Goal: Task Accomplishment & Management: Complete application form

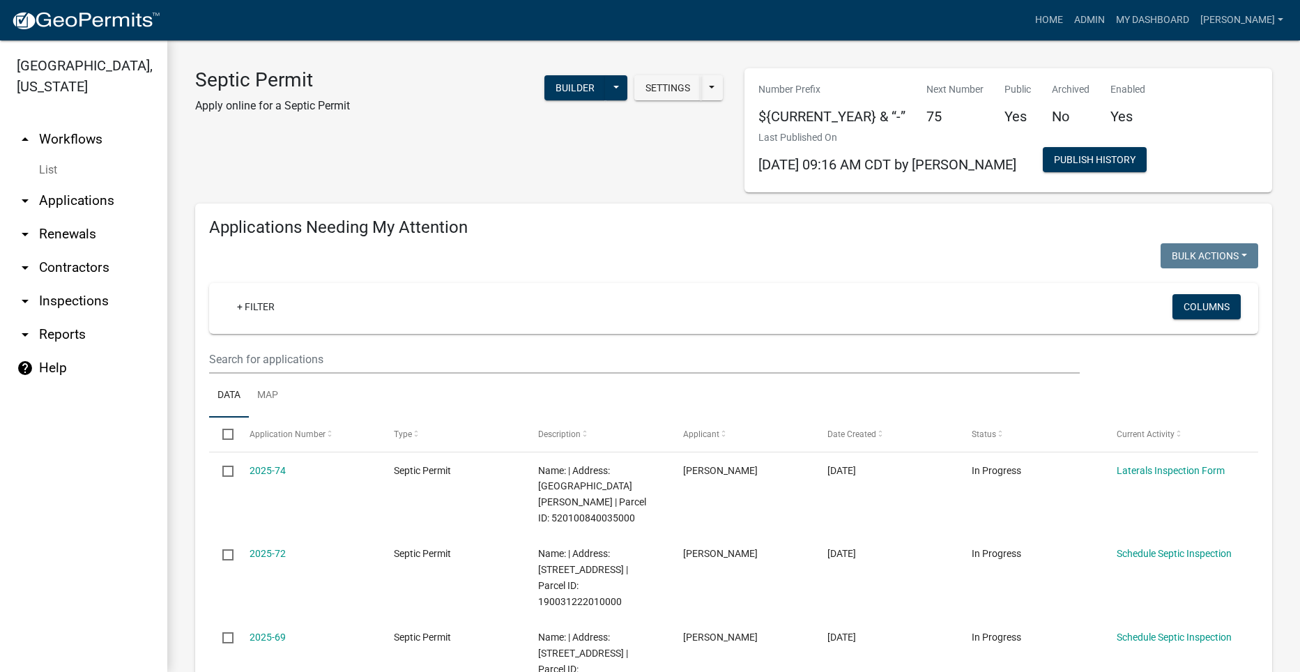
select select "2: 50"
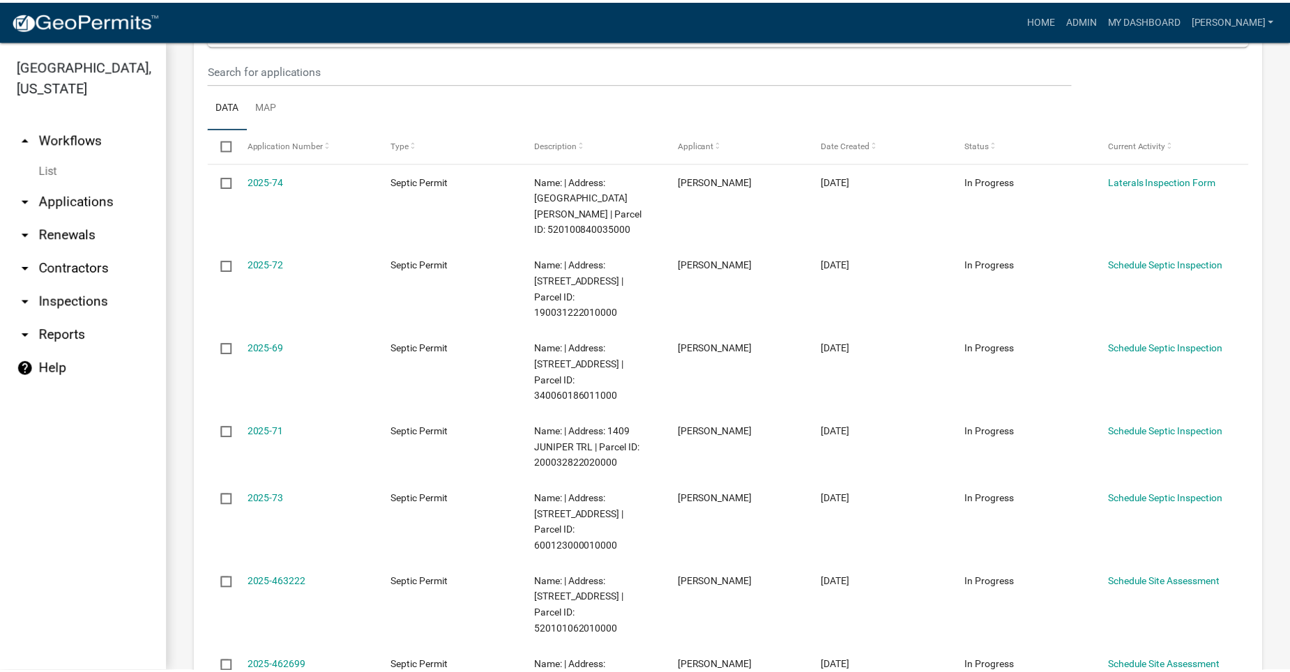
scroll to position [418, 0]
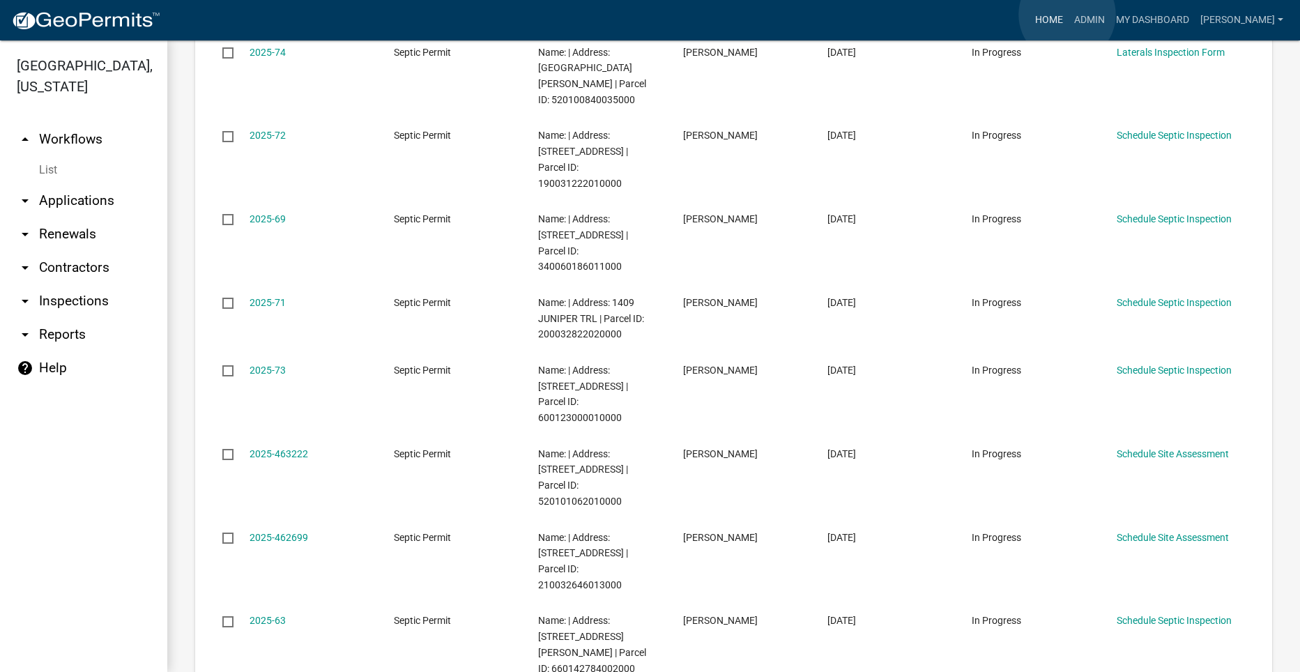
click at [1067, 15] on link "Home" at bounding box center [1049, 20] width 39 height 26
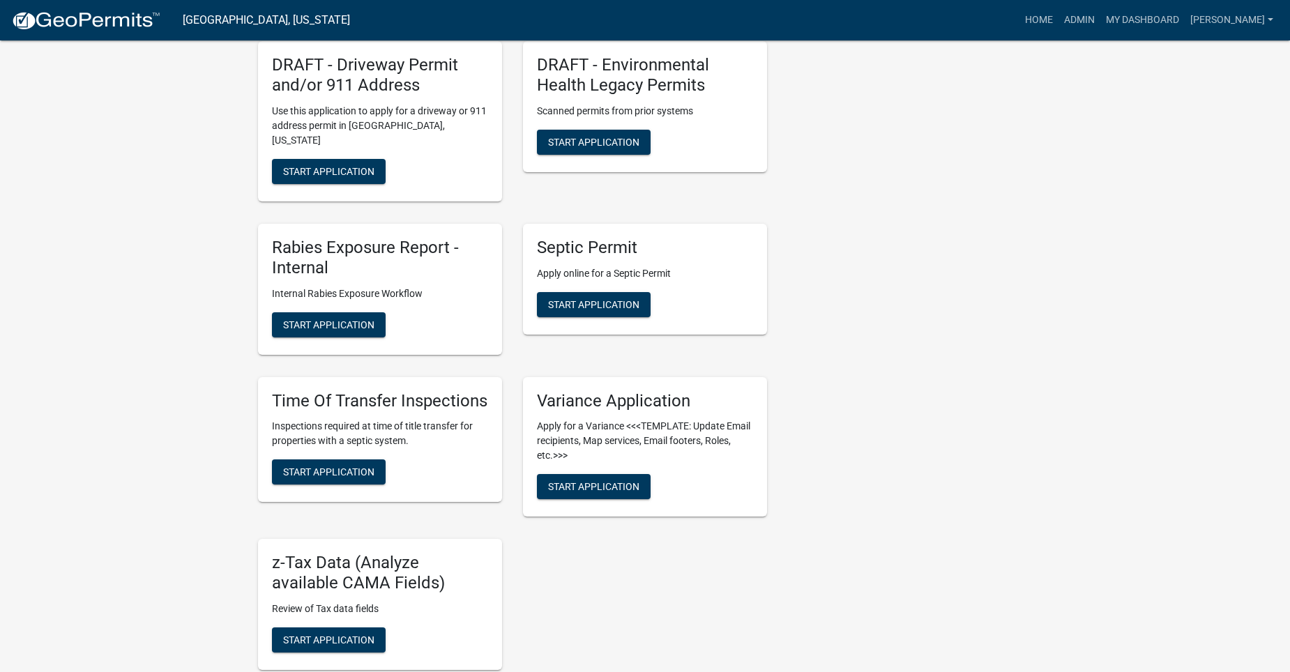
scroll to position [1046, 0]
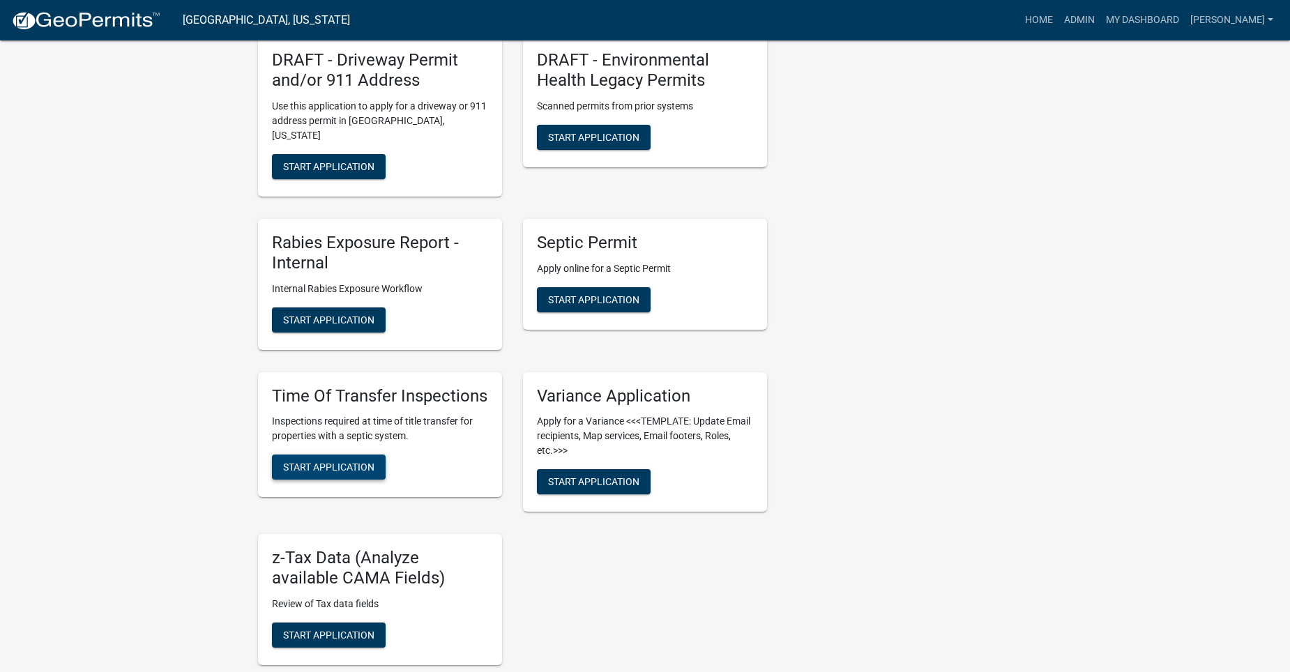
click at [352, 464] on span "Start Application" at bounding box center [328, 466] width 91 height 11
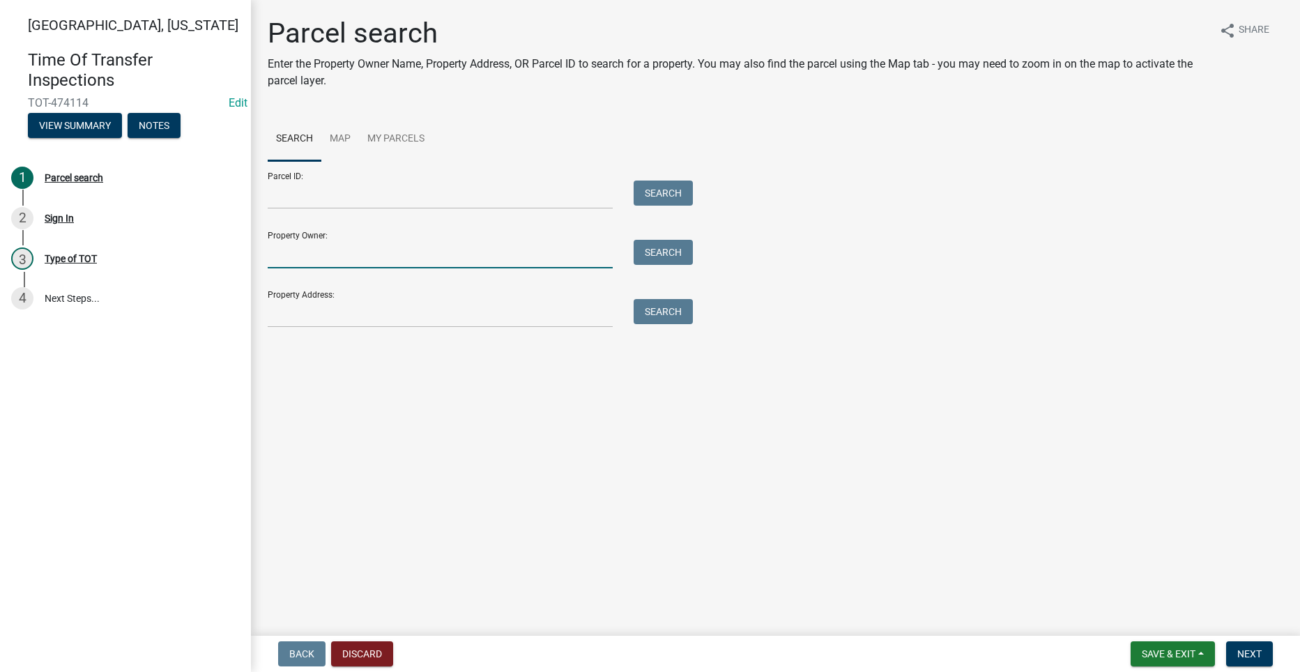
click at [360, 256] on input "Property Owner:" at bounding box center [440, 254] width 345 height 29
click at [277, 311] on input "Property Address:" at bounding box center [440, 313] width 345 height 29
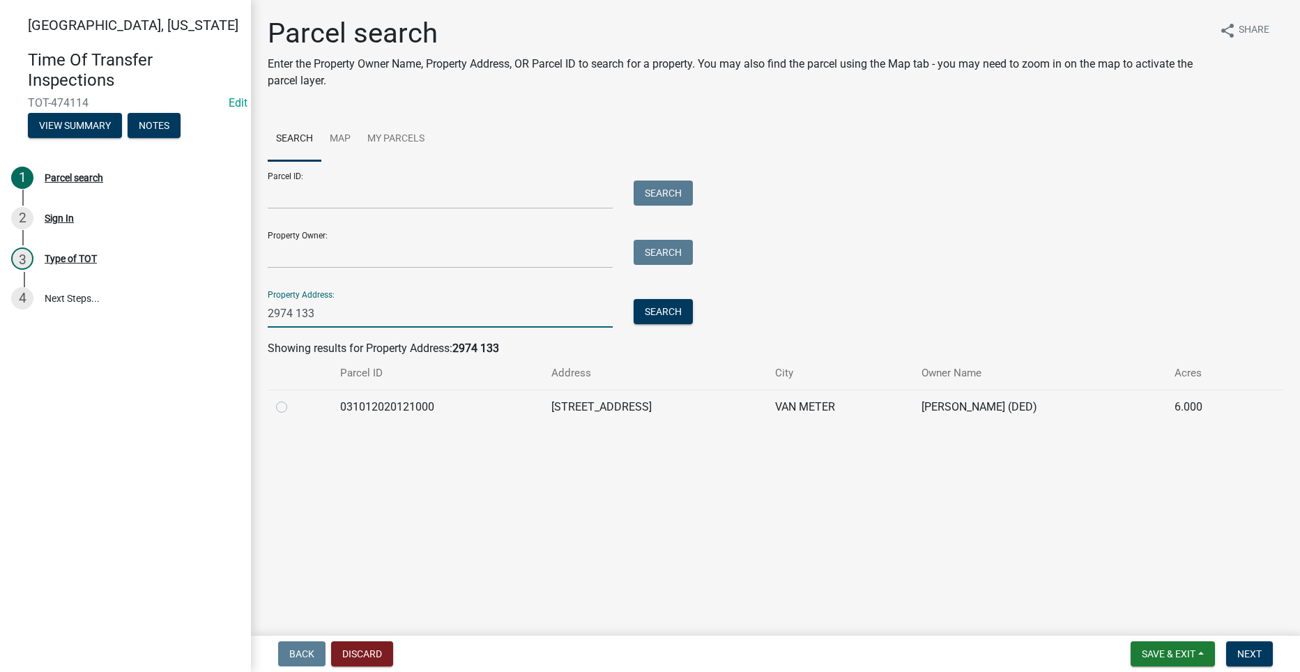
type input "2974 133"
click at [349, 398] on td "031012020121000" at bounding box center [438, 407] width 212 height 34
click at [293, 399] on label at bounding box center [293, 399] width 0 height 0
click at [293, 408] on input "radio" at bounding box center [297, 403] width 9 height 9
radio input "true"
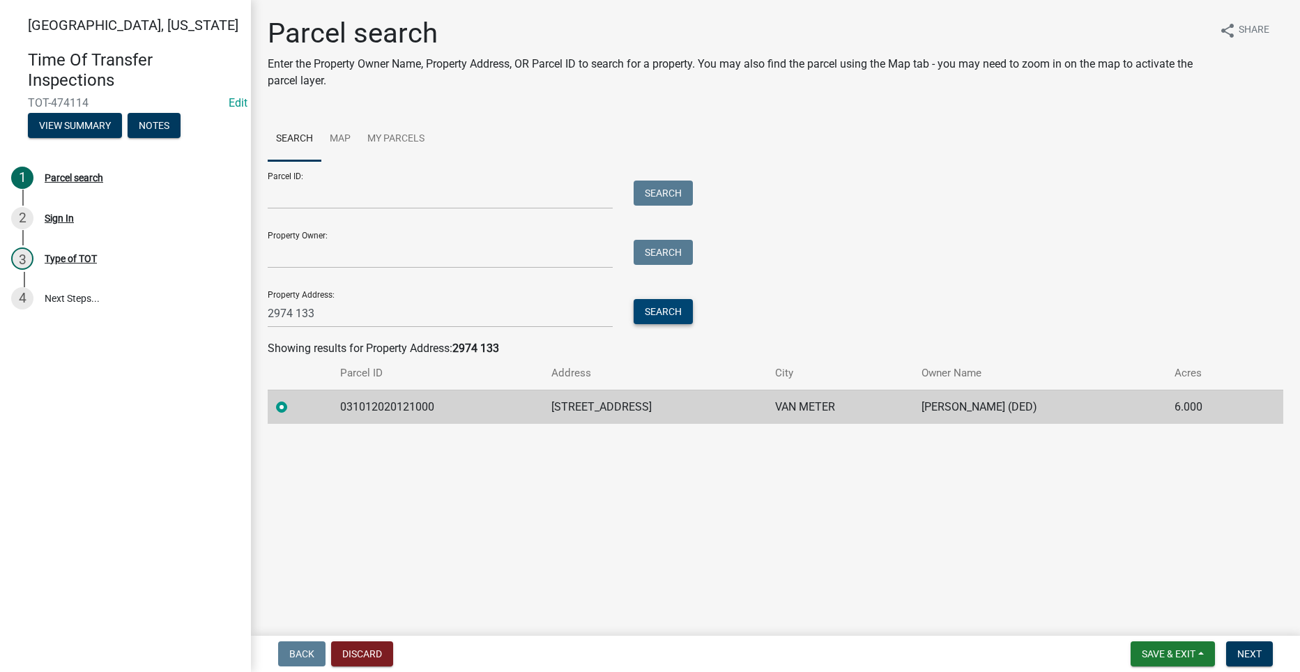
click at [664, 308] on button "Search" at bounding box center [663, 311] width 59 height 25
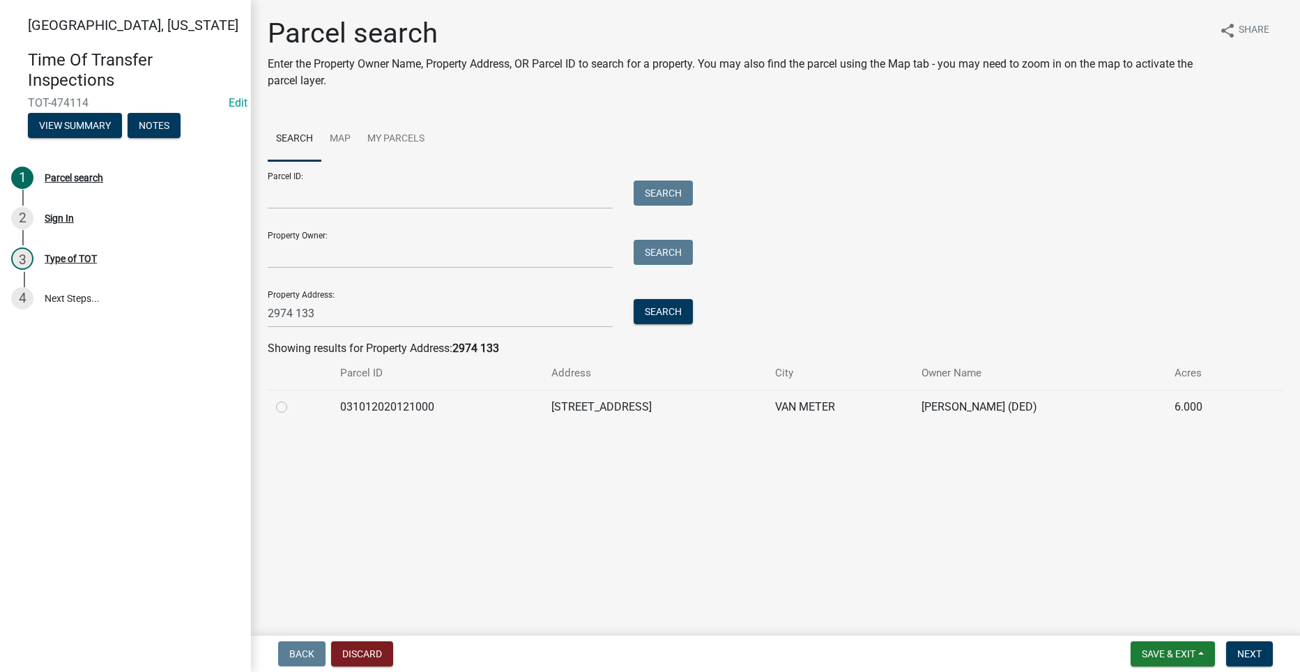
click at [293, 399] on label at bounding box center [293, 399] width 0 height 0
click at [293, 408] on input "radio" at bounding box center [297, 403] width 9 height 9
radio input "true"
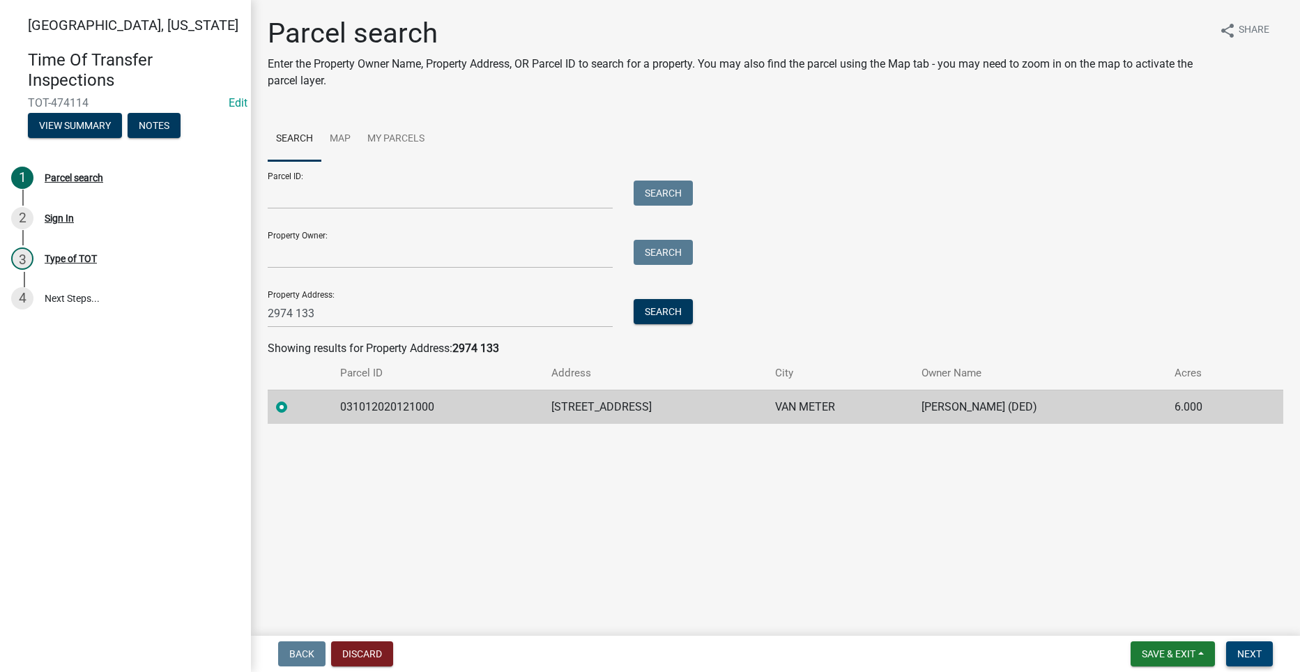
click at [1252, 650] on span "Next" at bounding box center [1249, 653] width 24 height 11
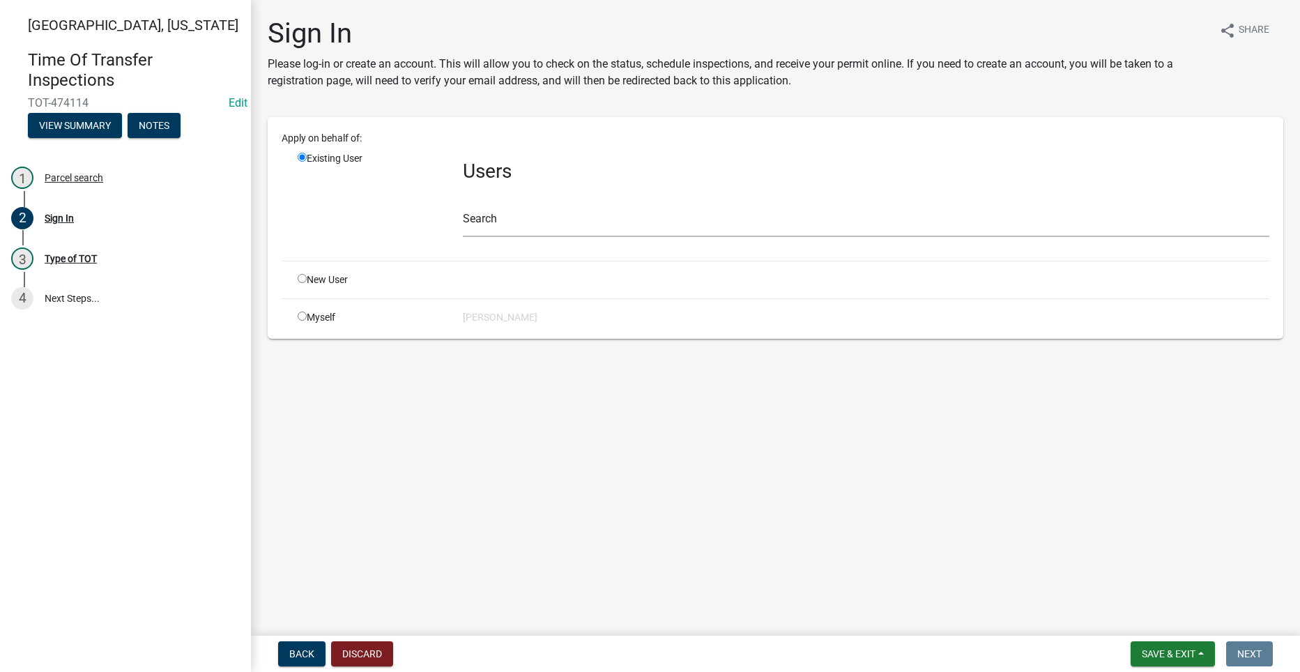
click at [306, 316] on input "radio" at bounding box center [302, 316] width 9 height 9
radio input "true"
radio input "false"
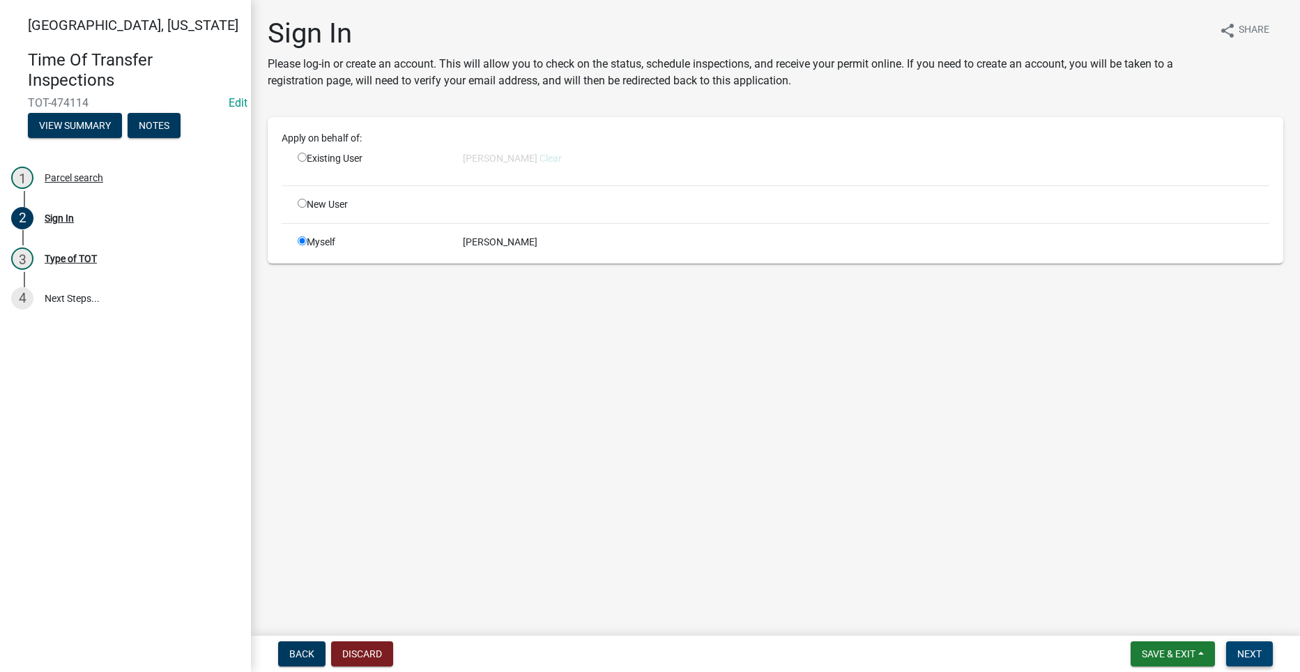
click at [1259, 650] on span "Next" at bounding box center [1249, 653] width 24 height 11
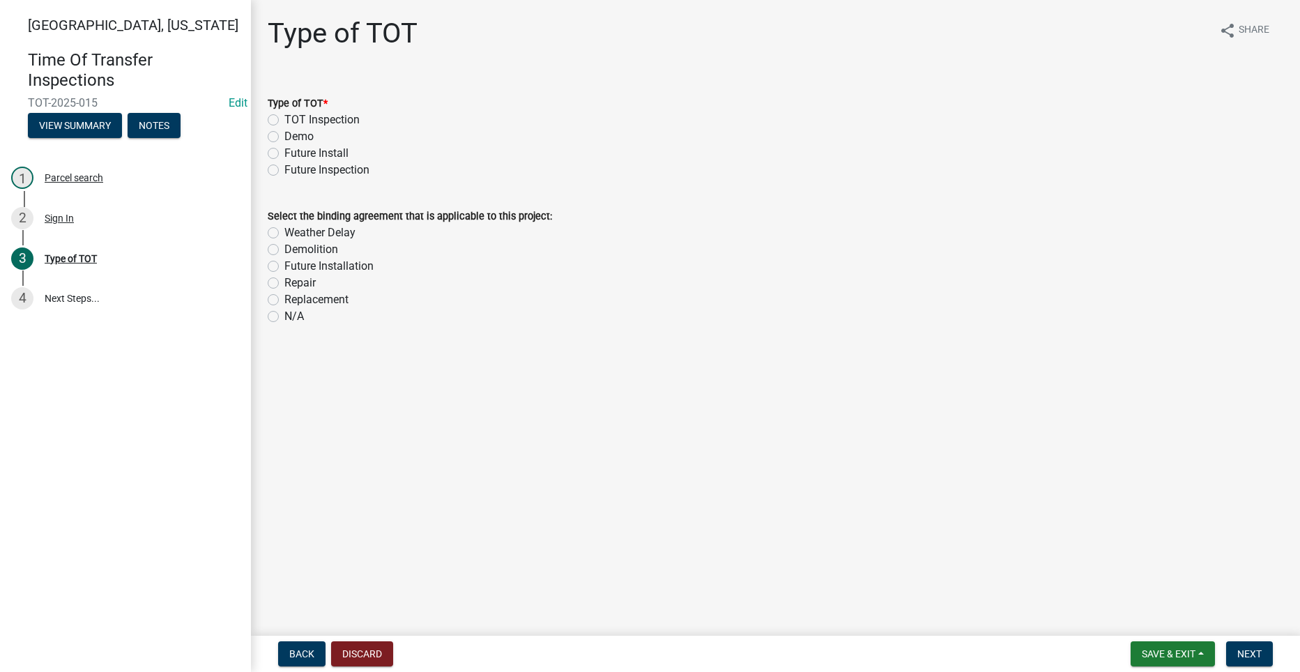
click at [284, 118] on label "TOT Inspection" at bounding box center [321, 120] width 75 height 17
click at [284, 118] on input "TOT Inspection" at bounding box center [288, 116] width 9 height 9
radio input "true"
click at [284, 320] on label "N/A" at bounding box center [294, 316] width 20 height 17
click at [284, 317] on input "N/A" at bounding box center [288, 312] width 9 height 9
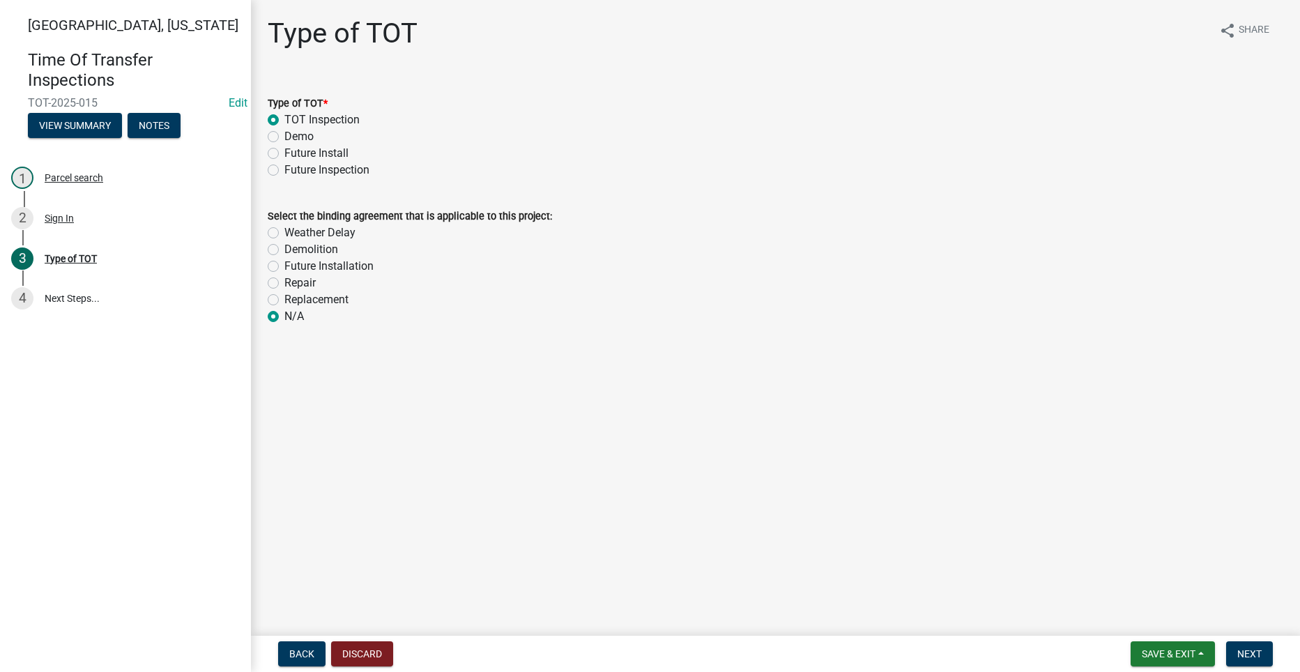
radio input "true"
click at [1246, 648] on span "Next" at bounding box center [1249, 653] width 24 height 11
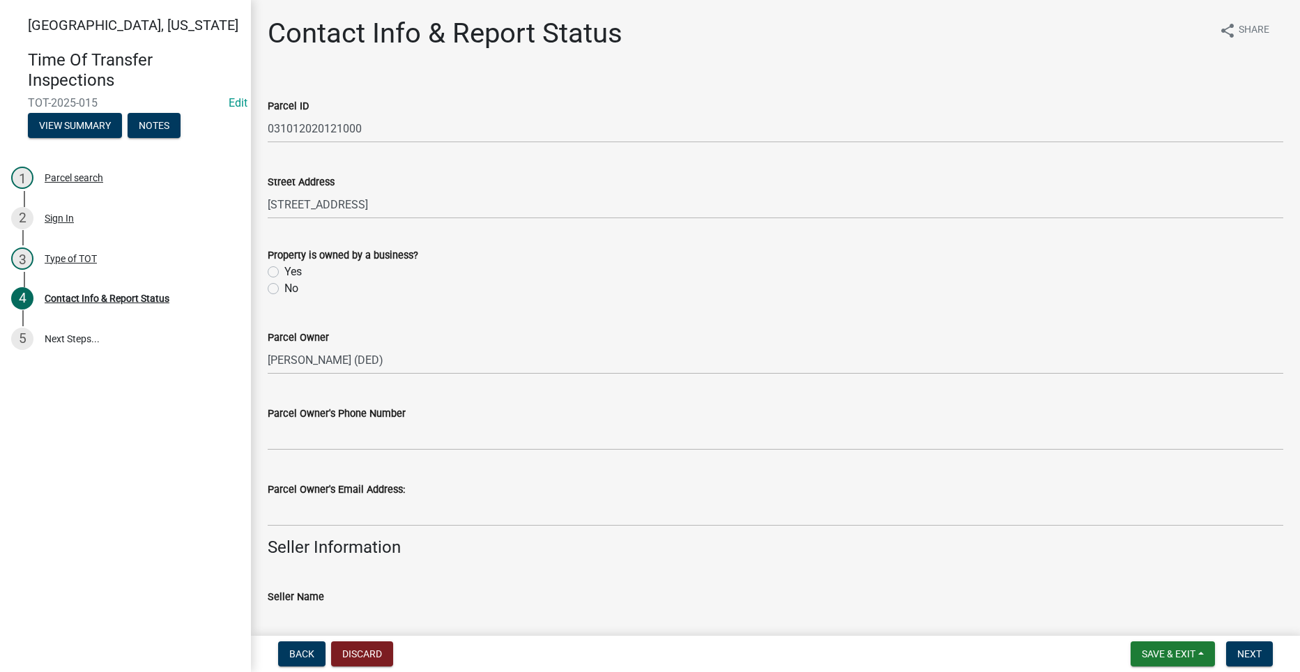
click at [284, 286] on label "No" at bounding box center [291, 288] width 14 height 17
click at [284, 286] on input "No" at bounding box center [288, 284] width 9 height 9
radio input "true"
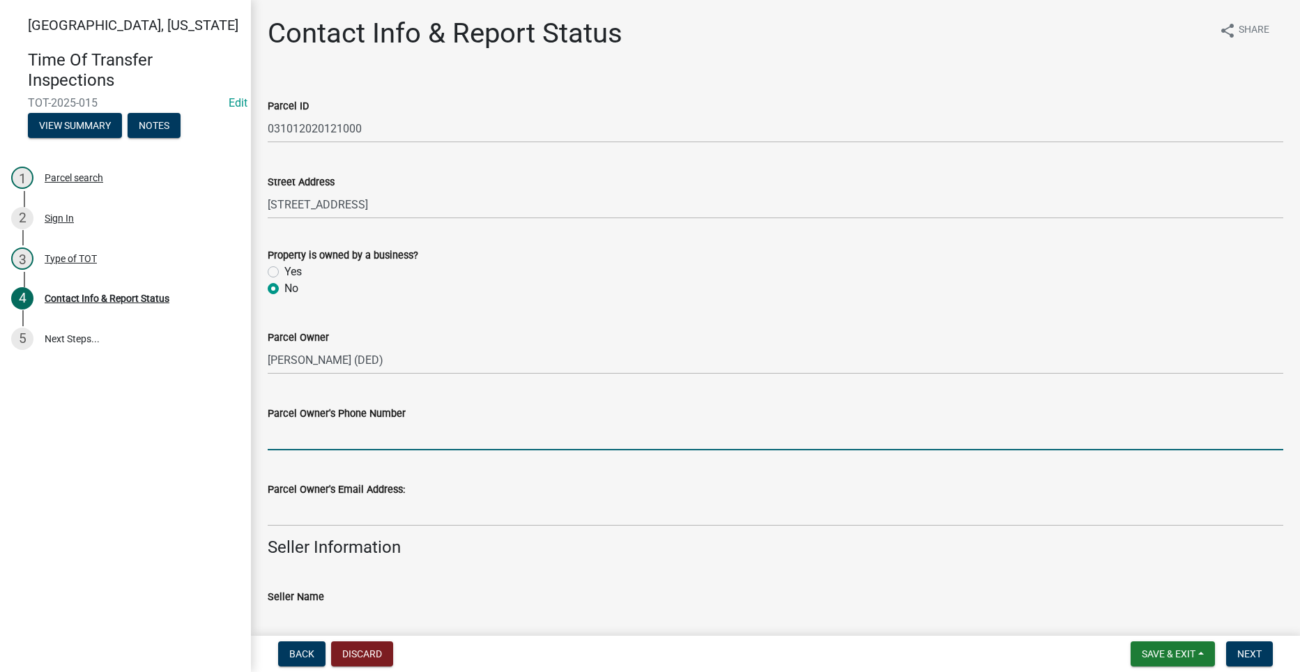
paste input "[PHONE_NUMBER]"
type input "[PHONE_NUMBER]"
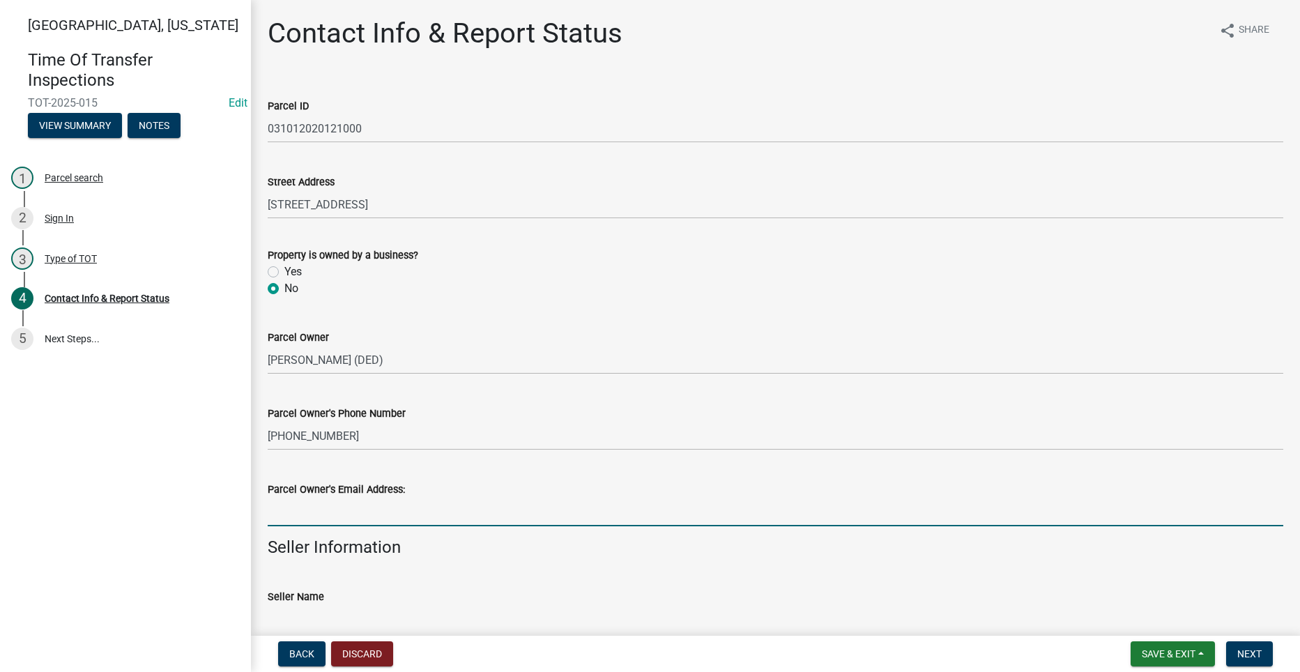
click at [369, 498] on input "Parcel Owner's Email Address:" at bounding box center [776, 512] width 1016 height 29
click at [355, 514] on input "Parcel Owner's Email Address:" at bounding box center [776, 512] width 1016 height 29
paste input "[EMAIL_ADDRESS][DOMAIN_NAME]"
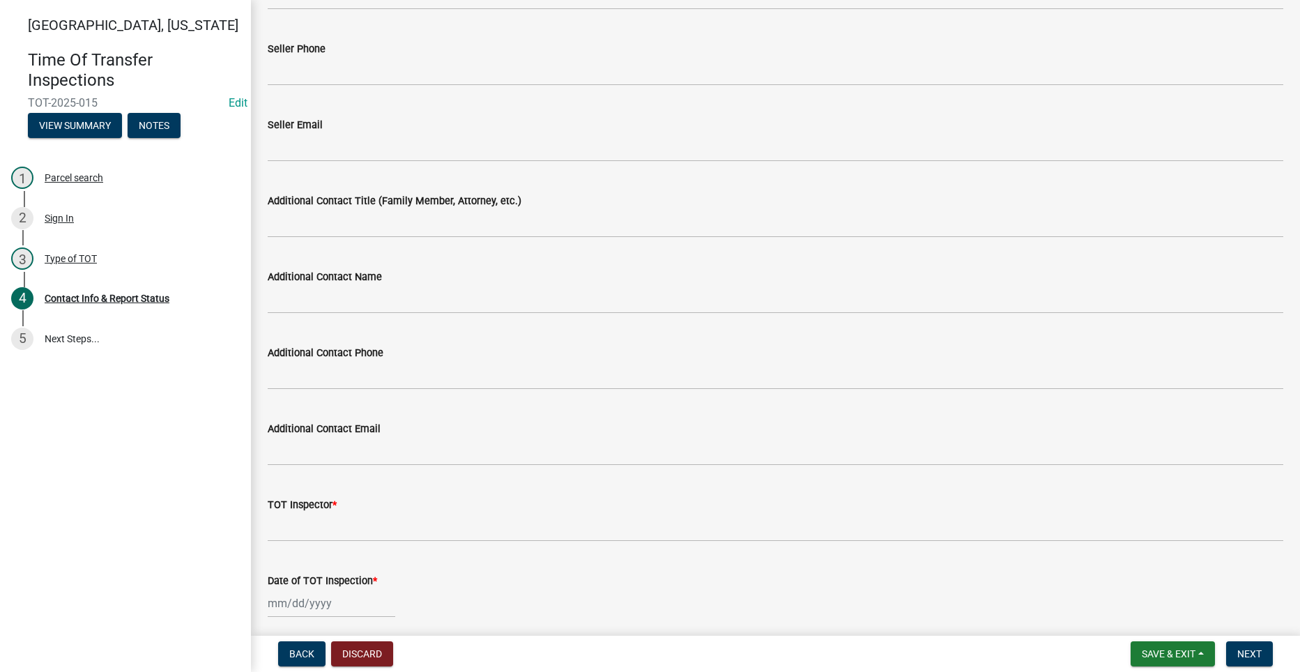
scroll to position [627, 0]
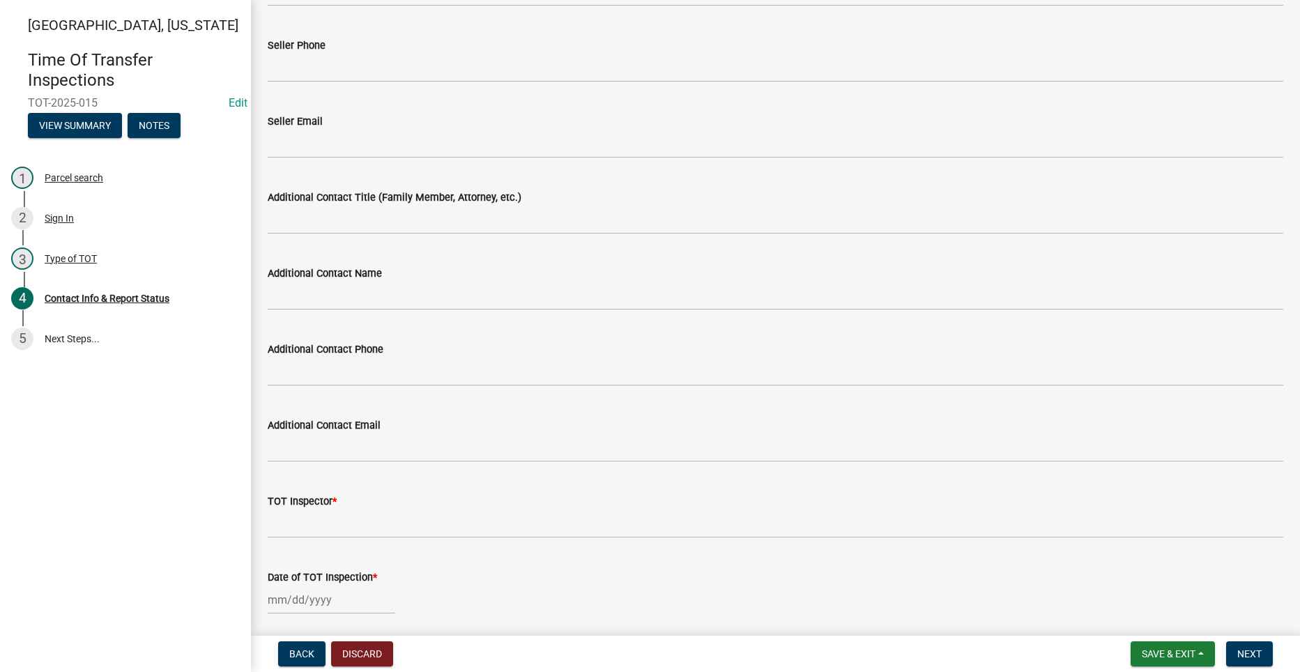
type input "[EMAIL_ADDRESS][DOMAIN_NAME]"
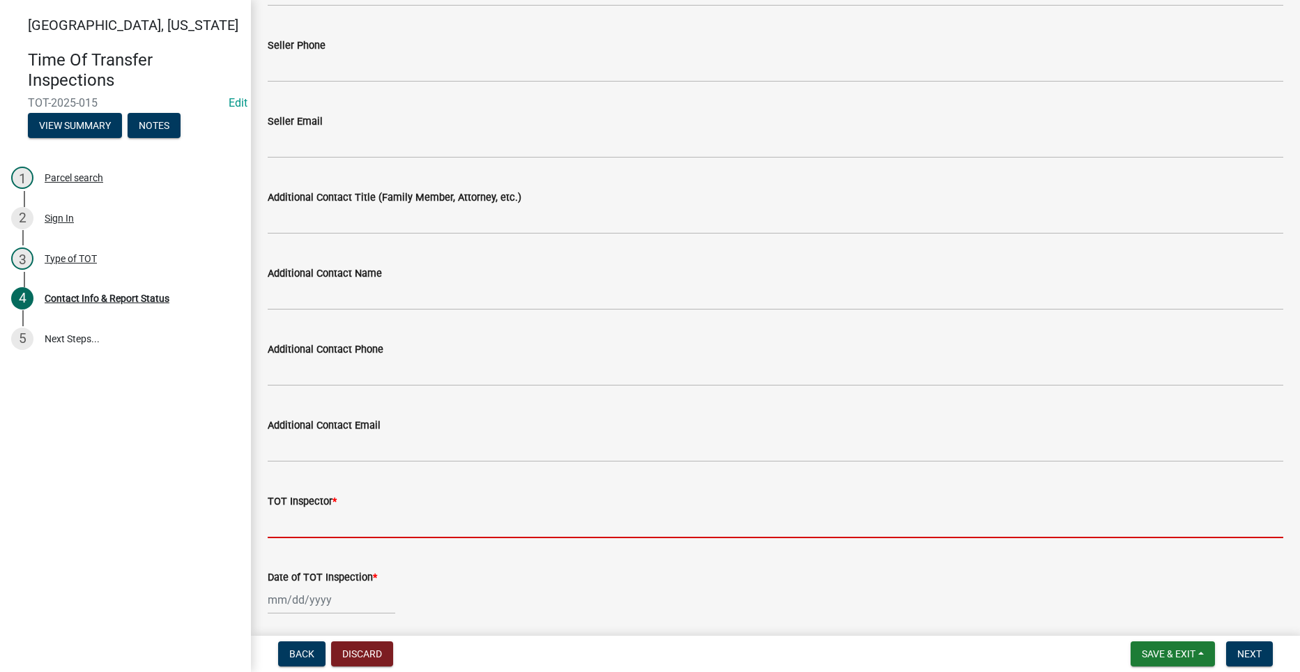
click at [420, 529] on input "TOT Inspector *" at bounding box center [776, 524] width 1016 height 29
type input "[PERSON_NAME]"
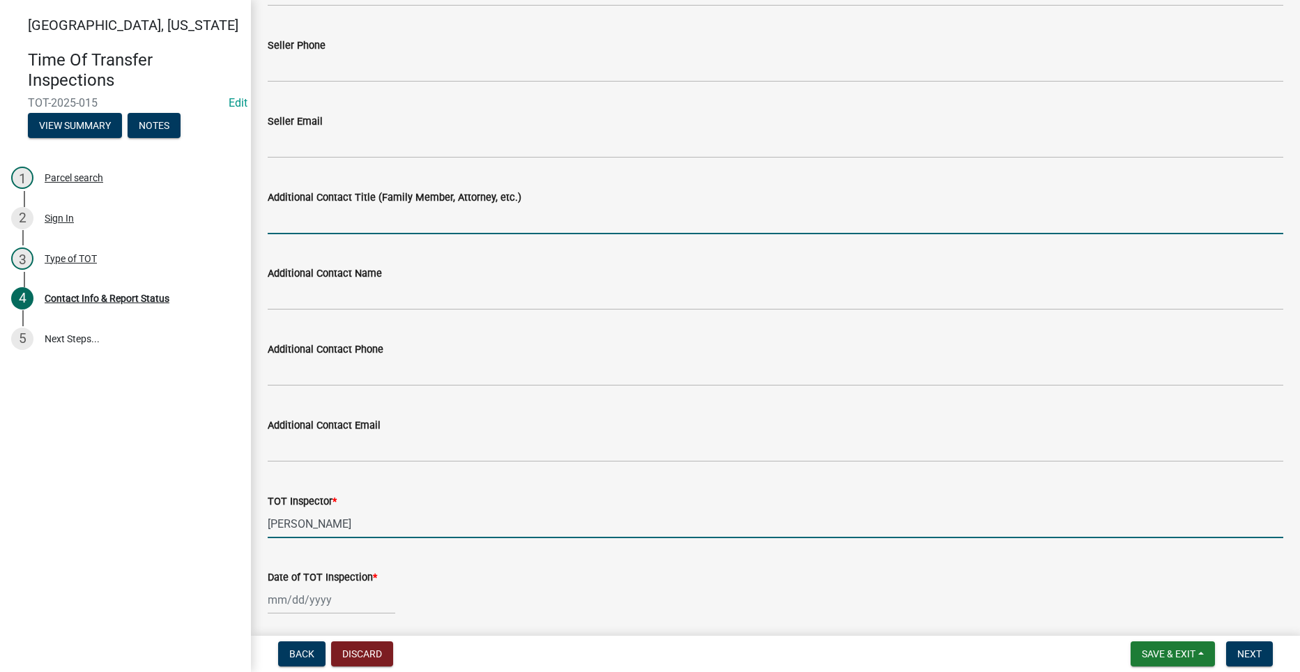
click at [424, 220] on input "Additional Contact Title (Family Member, Attorney, etc.)" at bounding box center [776, 220] width 1016 height 29
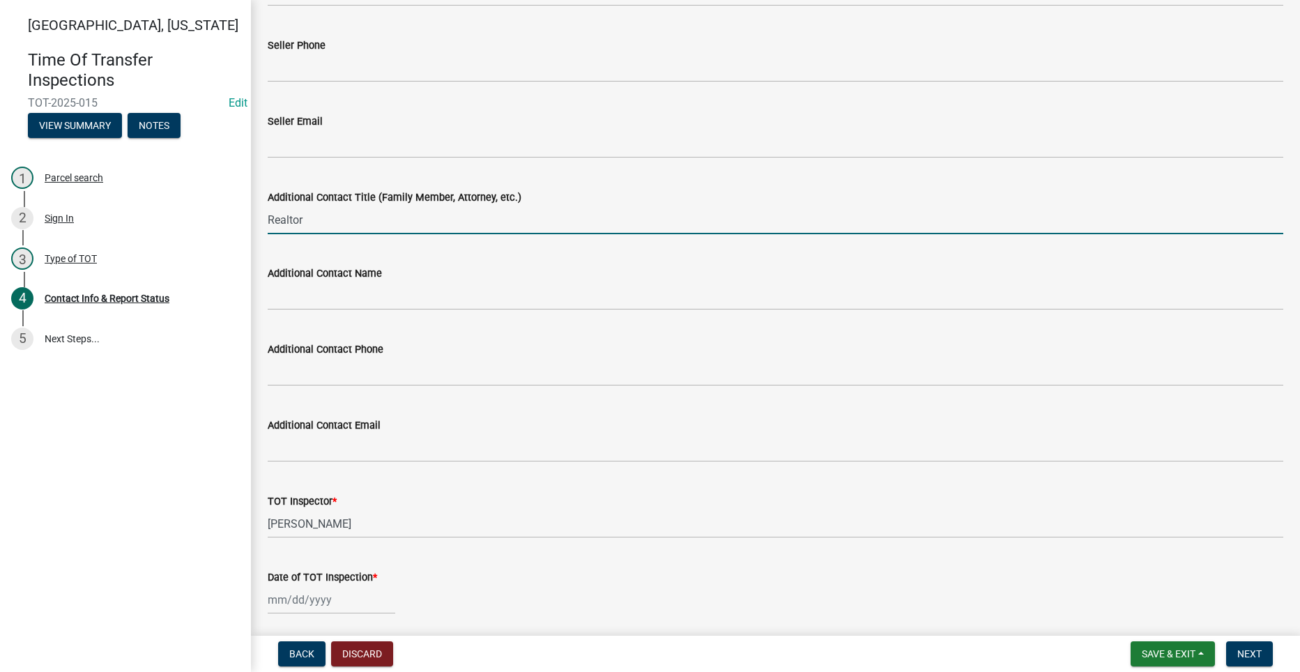
type input "Realtor"
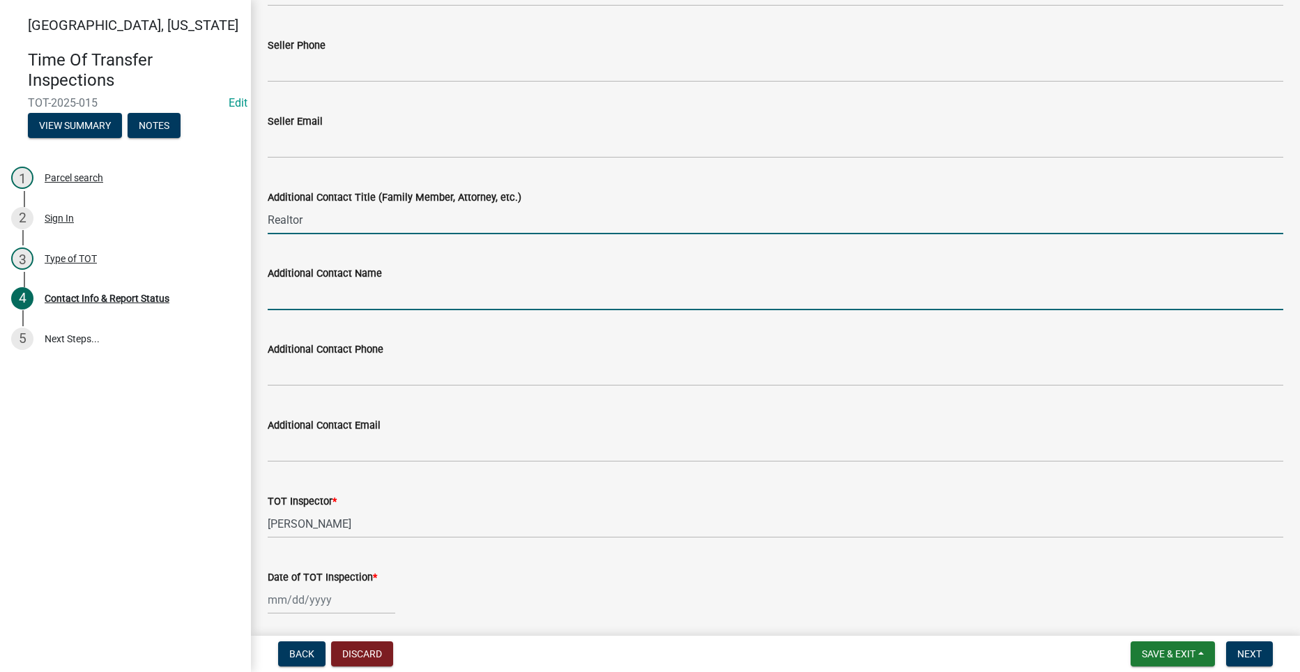
click at [411, 298] on input "Additional Contact Name" at bounding box center [776, 296] width 1016 height 29
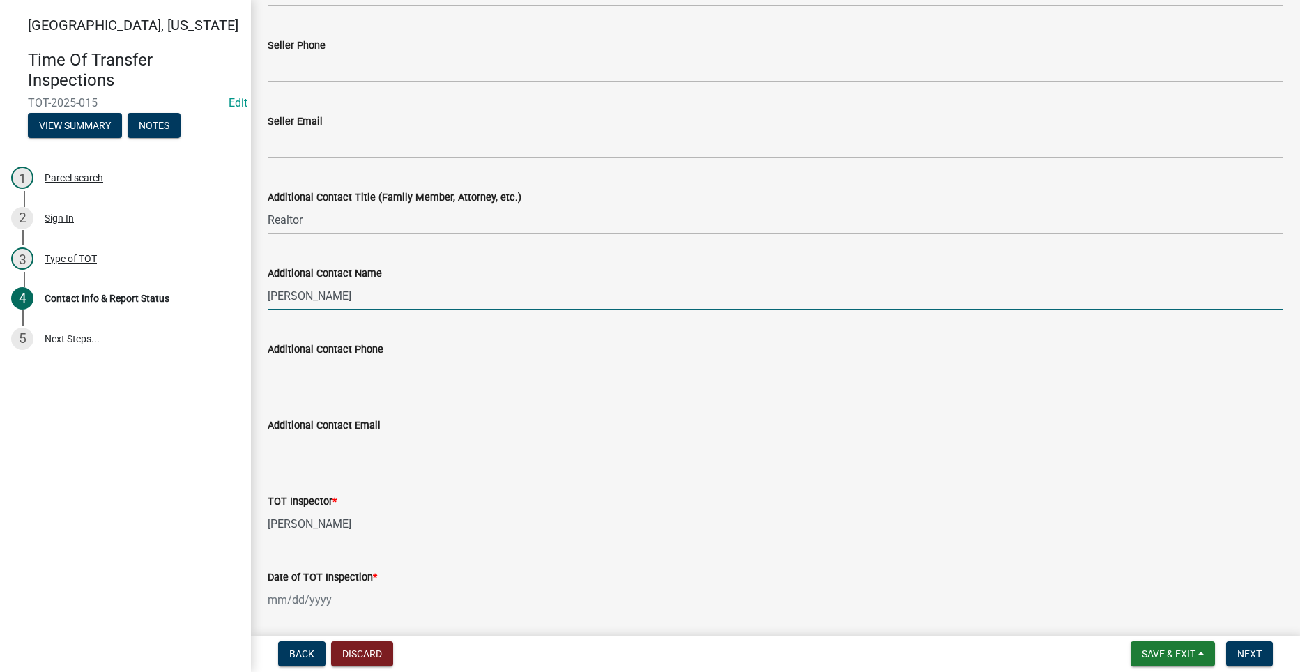
type input "[PERSON_NAME]"
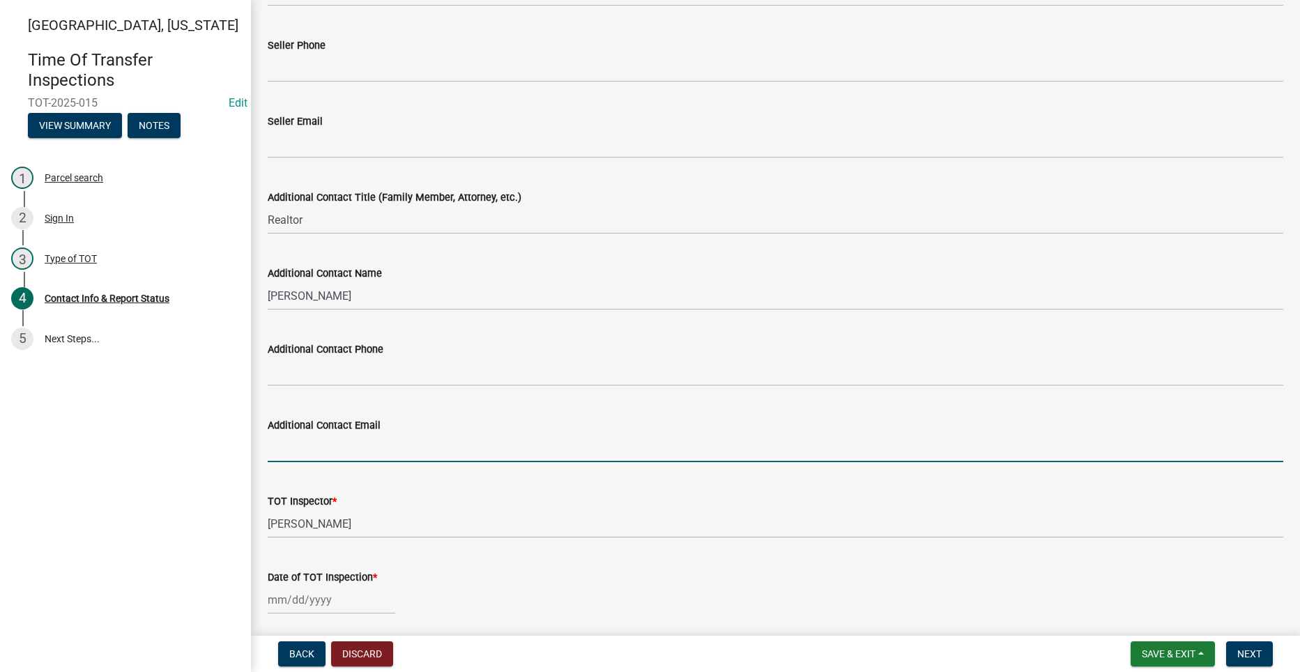
click at [328, 450] on input "Additional Contact Email" at bounding box center [776, 448] width 1016 height 29
paste input "[PERSON_NAME][EMAIL_ADDRESS][DOMAIN_NAME]"
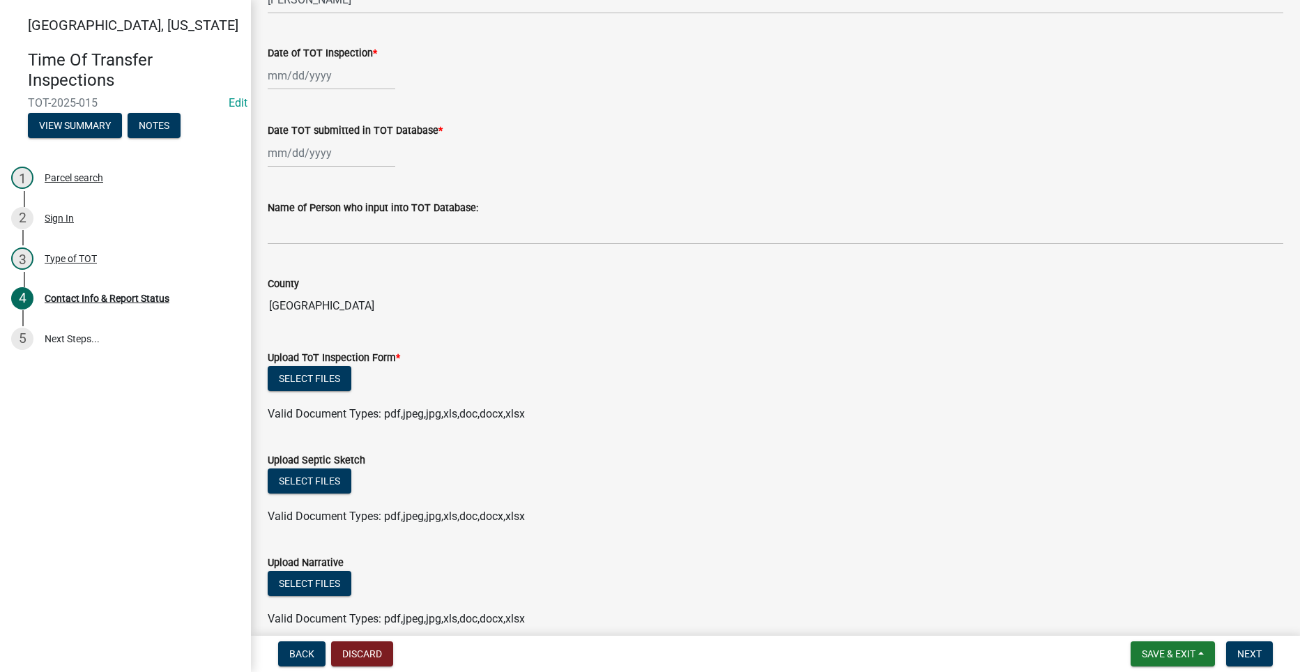
scroll to position [1202, 0]
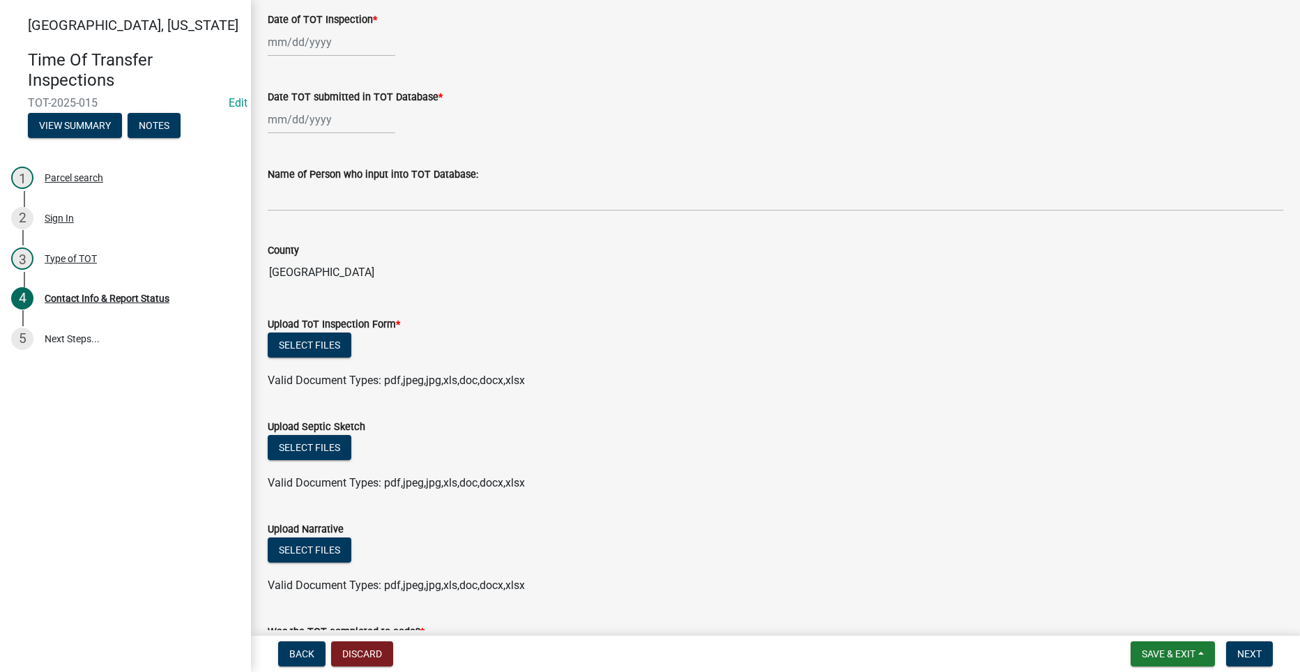
type input "[PERSON_NAME][EMAIL_ADDRESS][DOMAIN_NAME]"
click at [320, 342] on button "Select files" at bounding box center [310, 344] width 84 height 25
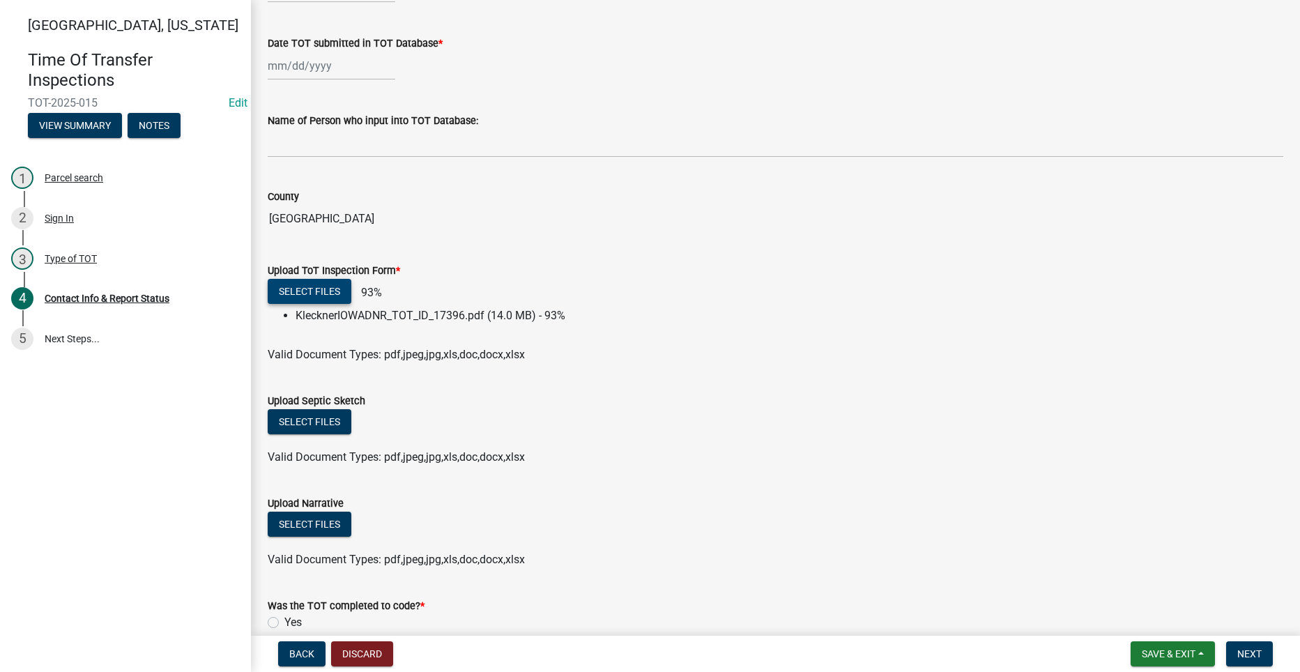
scroll to position [1453, 0]
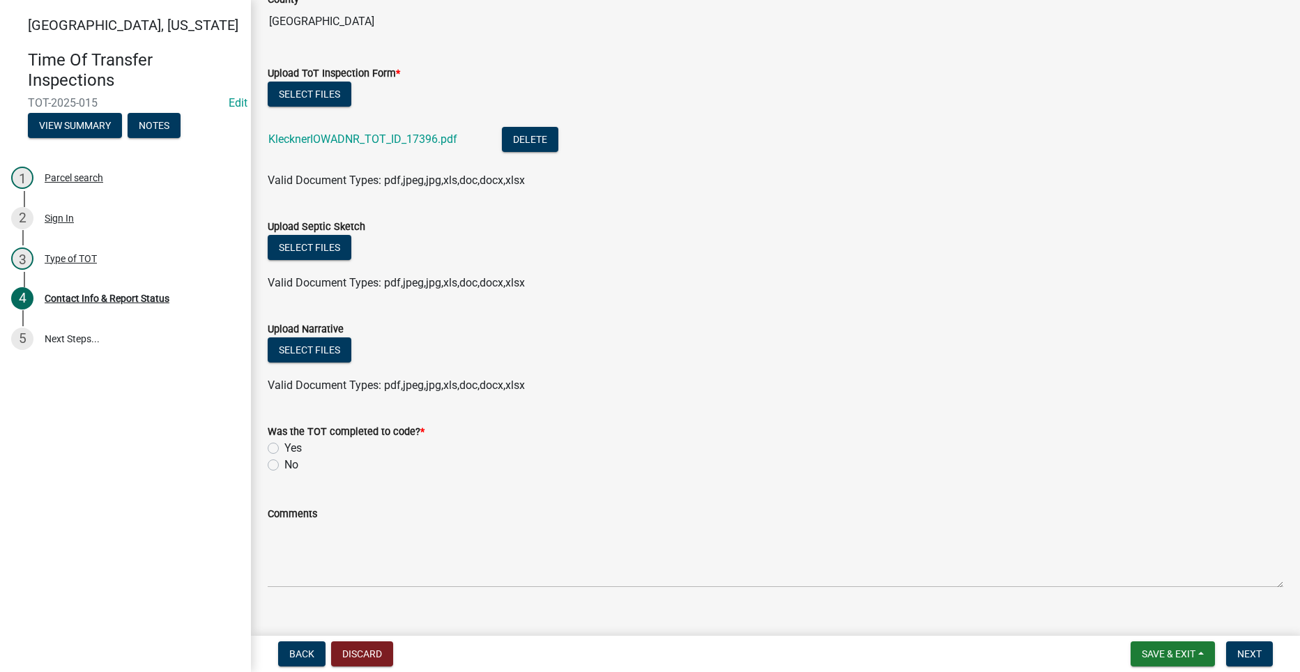
click at [270, 423] on div "Was the TOT completed to code? *" at bounding box center [776, 431] width 1016 height 17
click at [265, 448] on div "Was the TOT completed to code? * Yes No" at bounding box center [775, 439] width 1037 height 67
click at [284, 445] on label "Yes" at bounding box center [292, 448] width 17 height 17
click at [284, 445] on input "Yes" at bounding box center [288, 444] width 9 height 9
radio input "true"
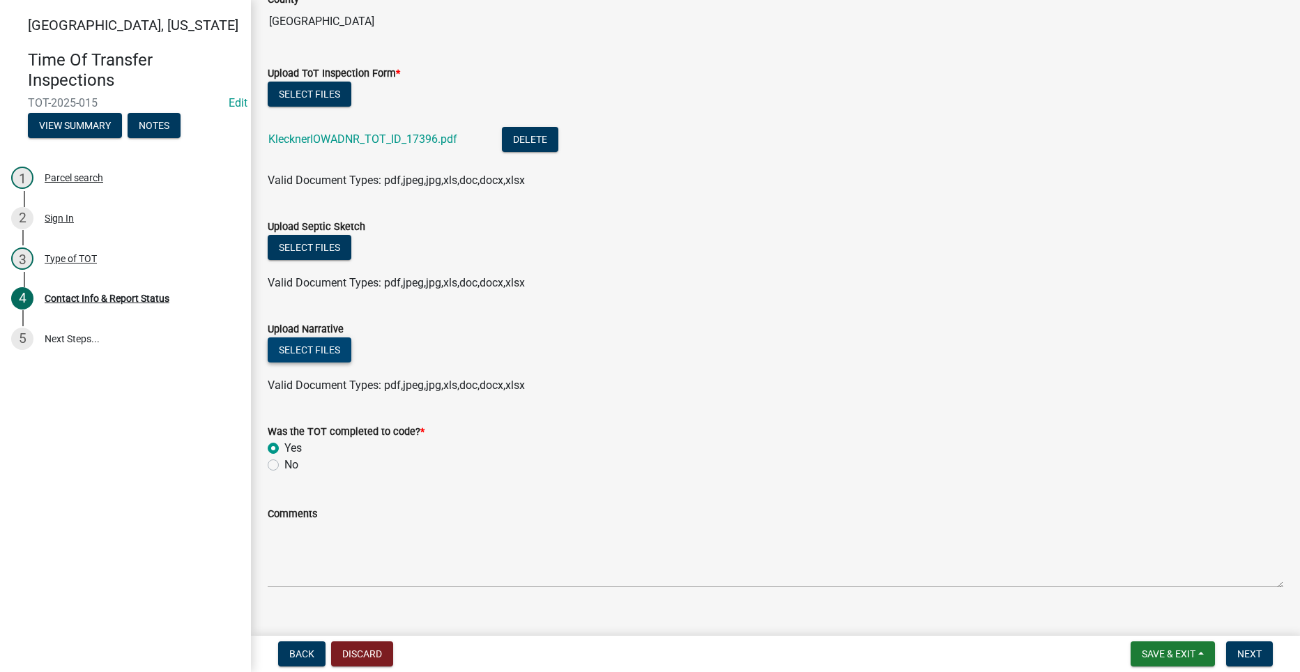
click at [300, 348] on button "Select files" at bounding box center [310, 349] width 84 height 25
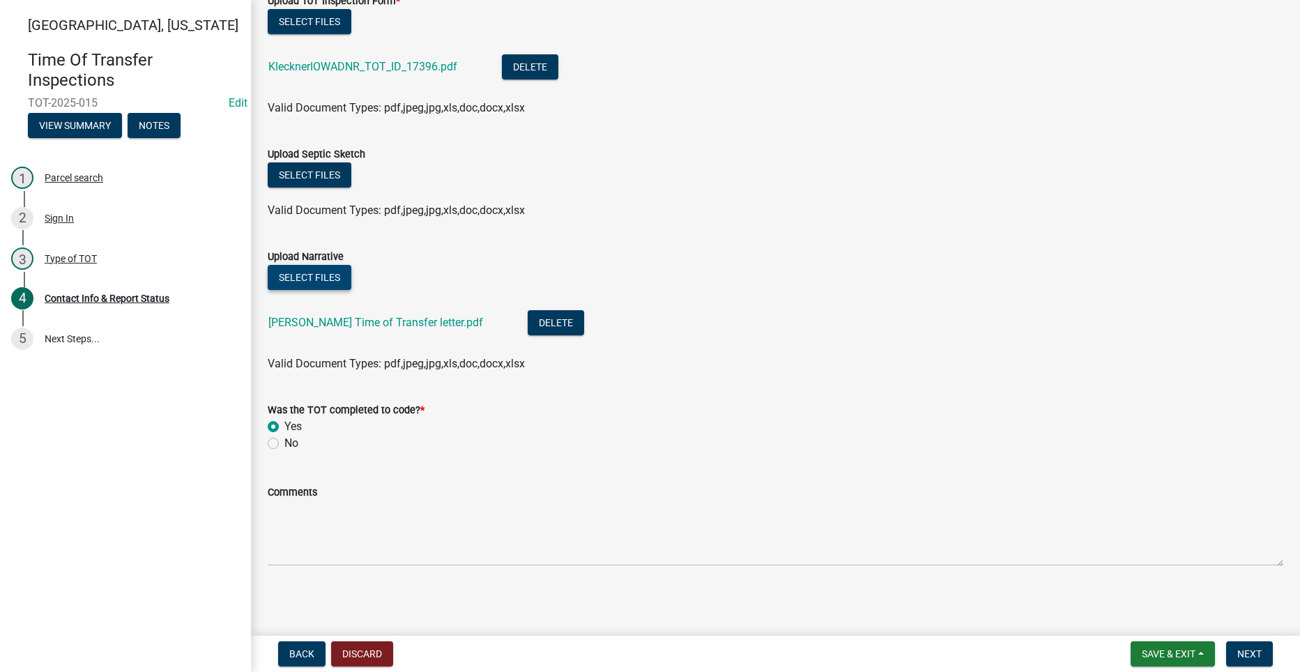
scroll to position [1527, 0]
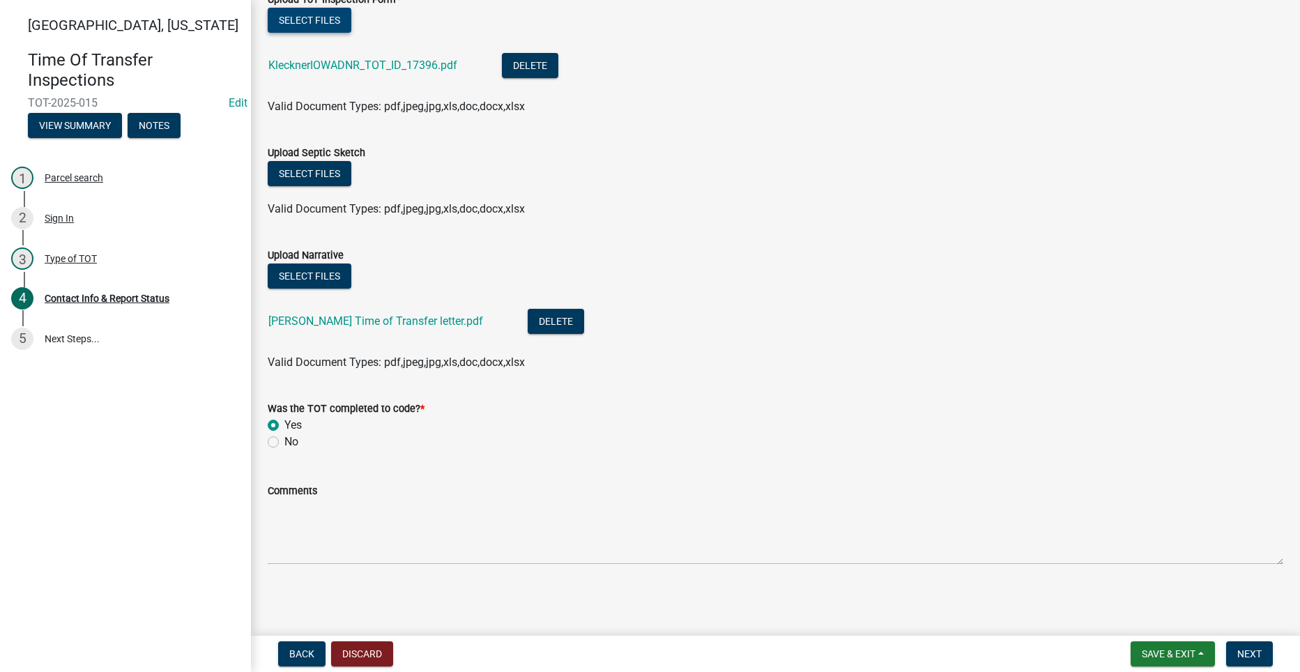
click at [312, 16] on button "Select files" at bounding box center [310, 20] width 84 height 25
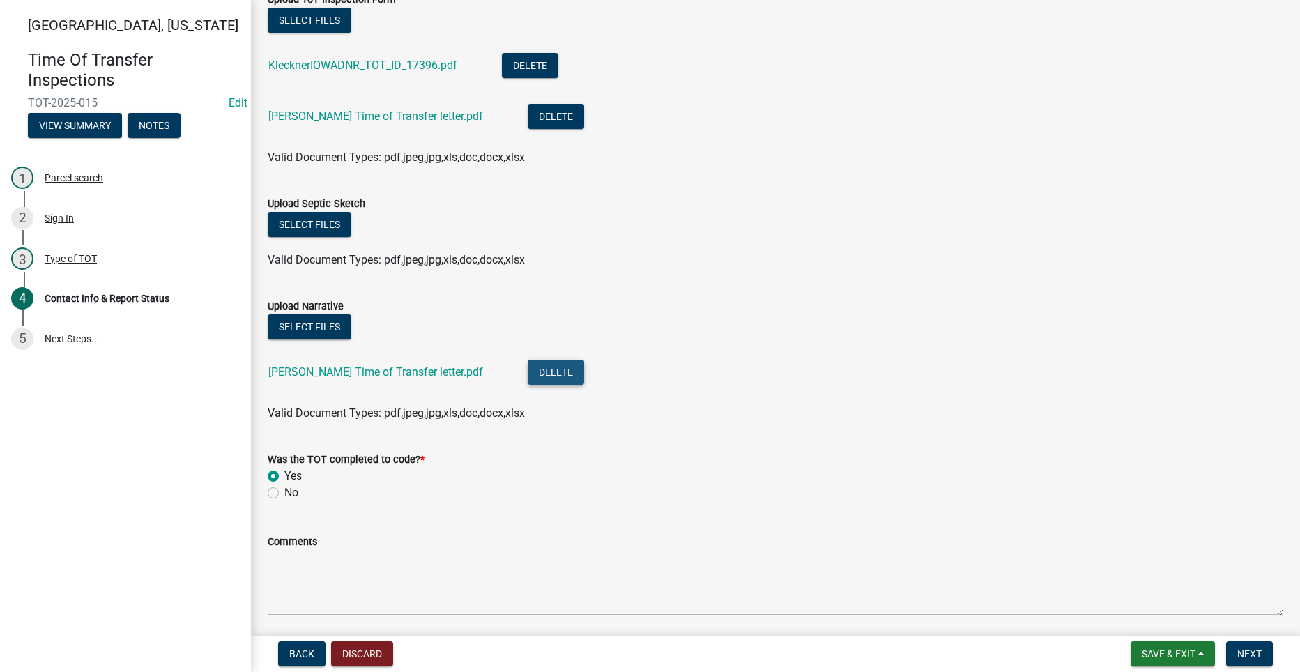
click at [528, 372] on button "Delete" at bounding box center [556, 372] width 56 height 25
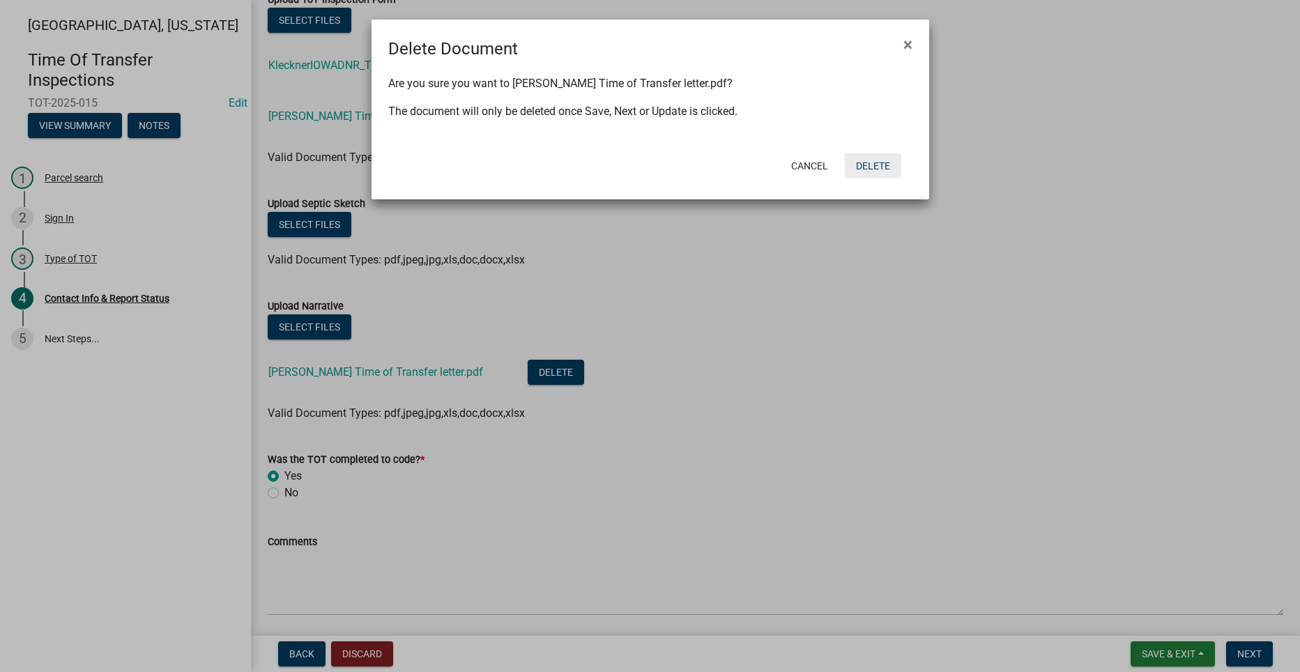
click at [866, 160] on button "Delete" at bounding box center [873, 165] width 56 height 25
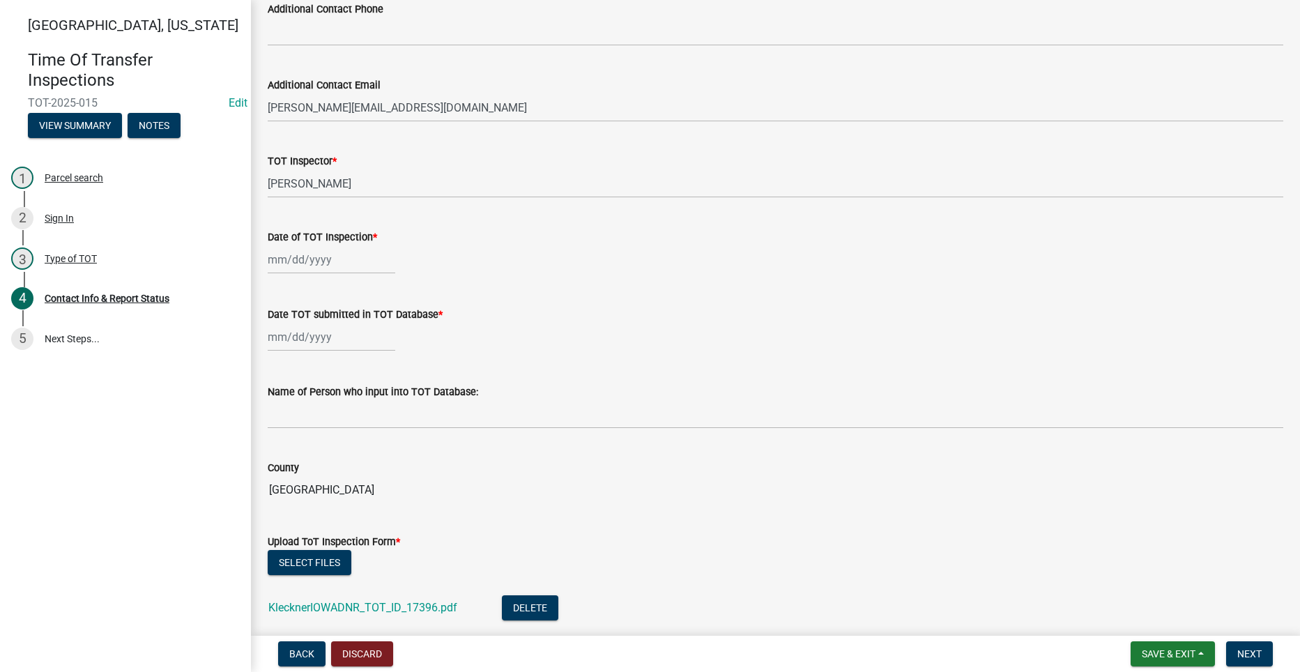
scroll to position [969, 0]
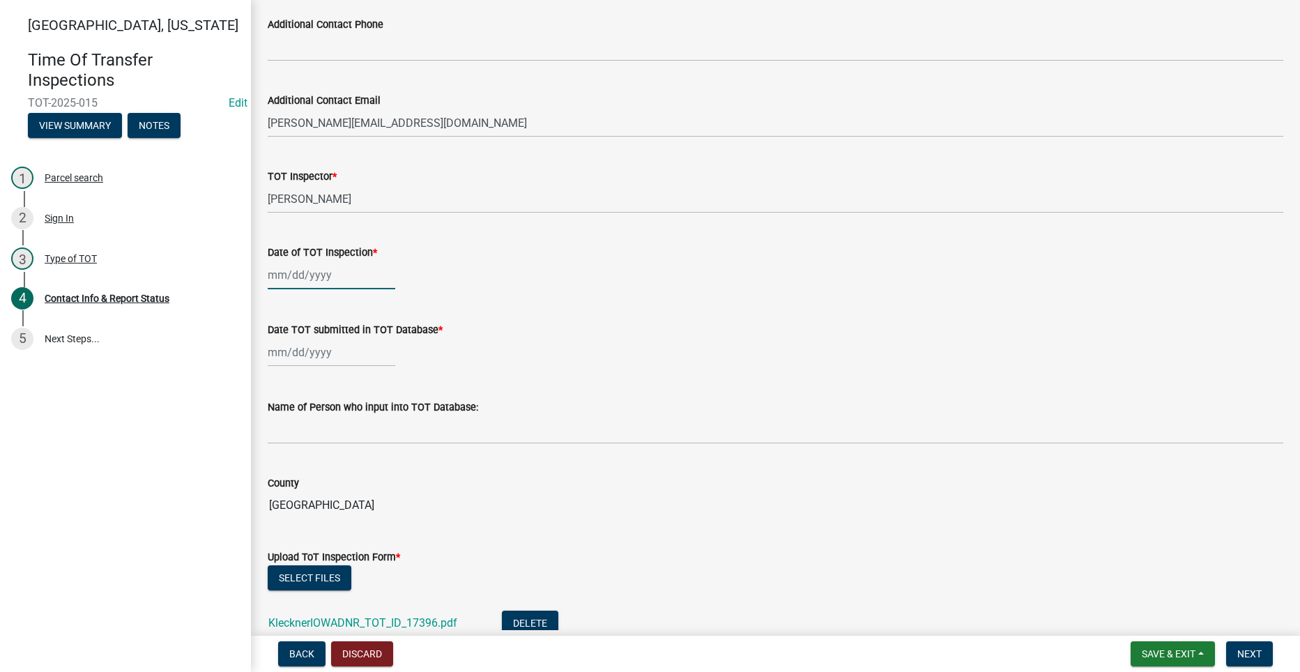
click at [293, 278] on div at bounding box center [332, 275] width 128 height 29
select select "9"
select select "2025"
click at [283, 301] on span "Previous month" at bounding box center [282, 304] width 10 height 10
select select "8"
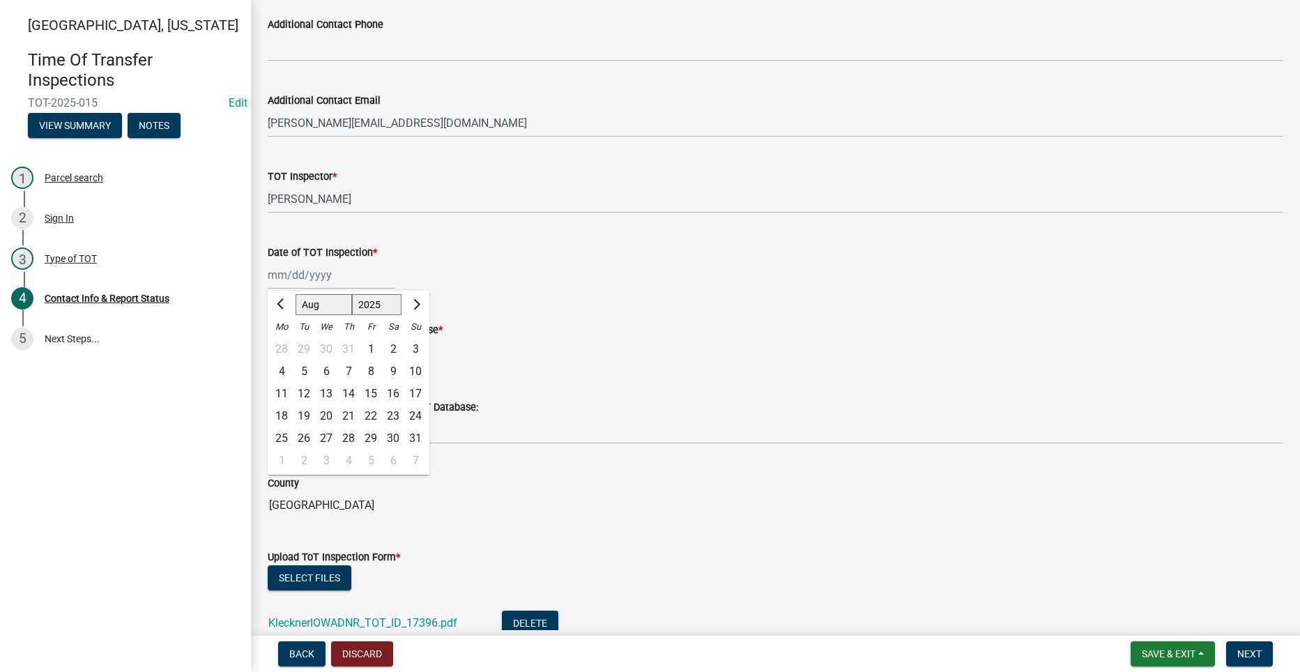
click at [374, 432] on div "29" at bounding box center [371, 438] width 22 height 22
type input "[DATE]"
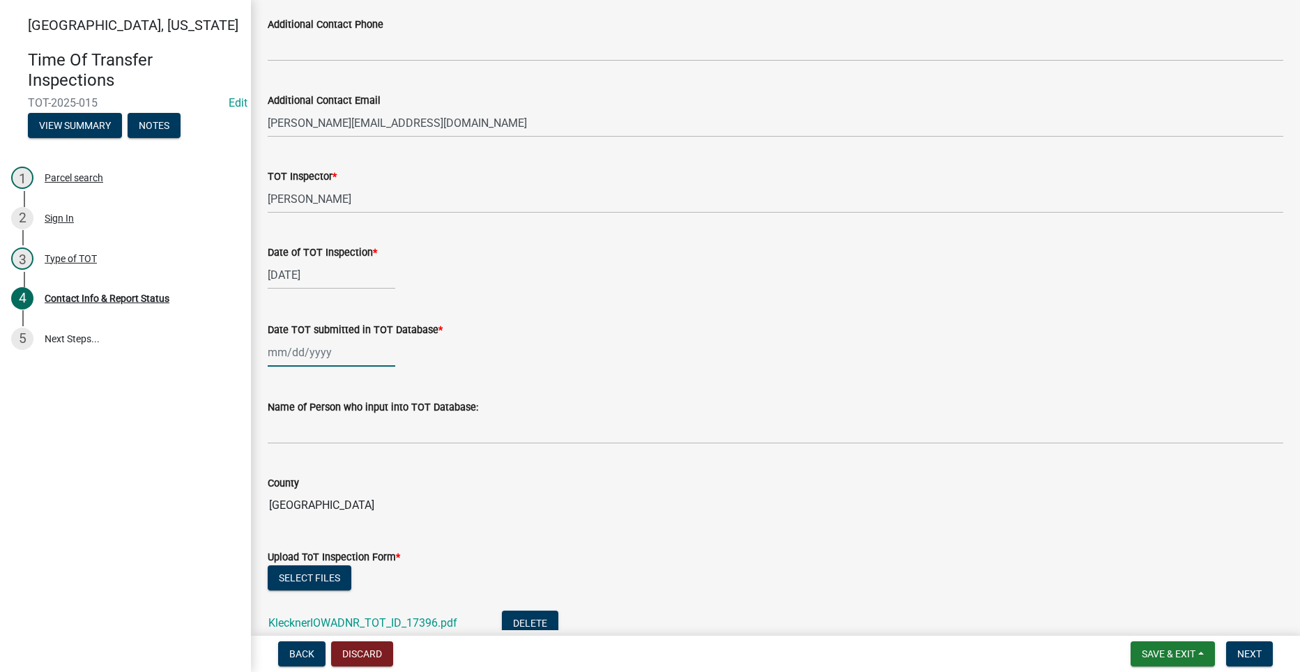
click at [305, 355] on div at bounding box center [332, 352] width 128 height 29
select select "9"
select select "2025"
click at [367, 424] on div "5" at bounding box center [371, 426] width 22 height 22
type input "[DATE]"
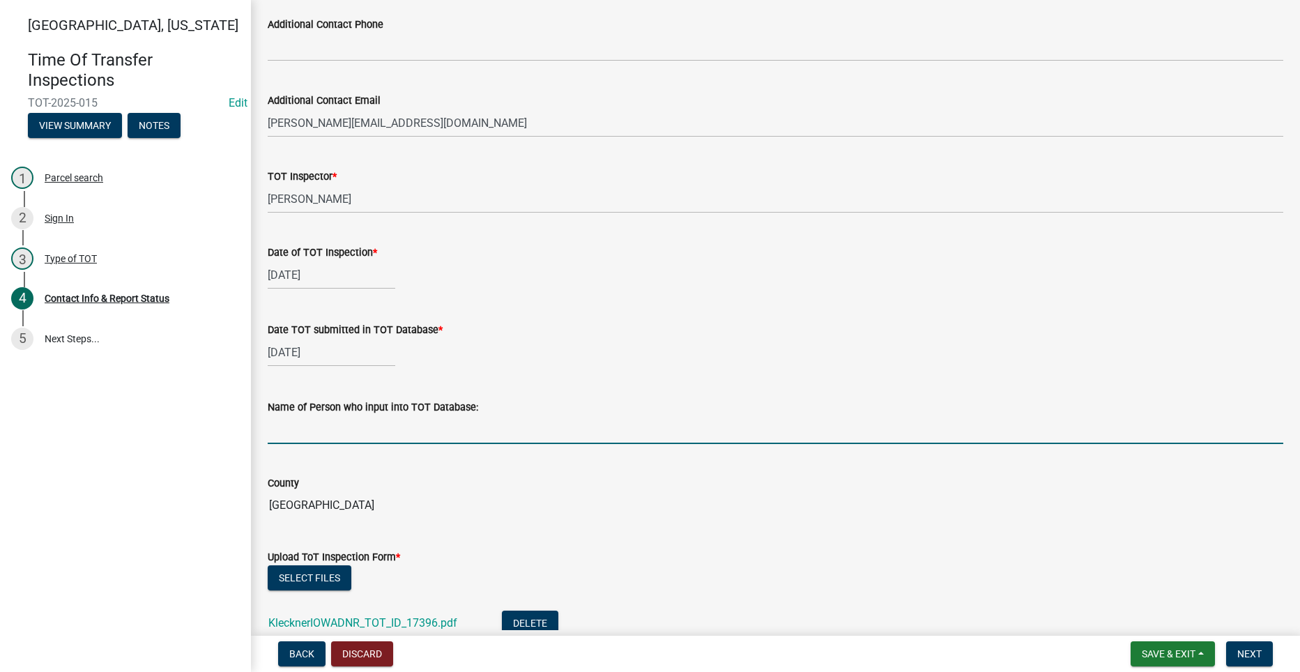
click at [391, 428] on input "Name of Person who input into TOT Database:" at bounding box center [776, 429] width 1016 height 29
type input "[PERSON_NAME]"
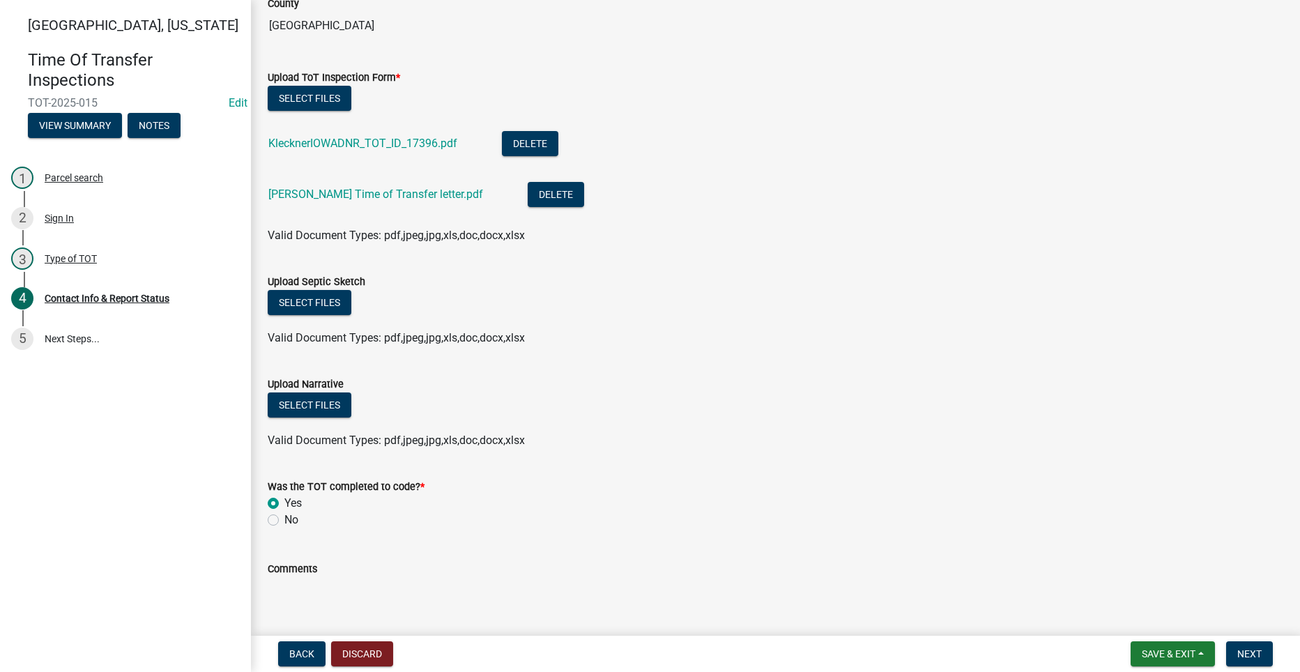
scroll to position [1527, 0]
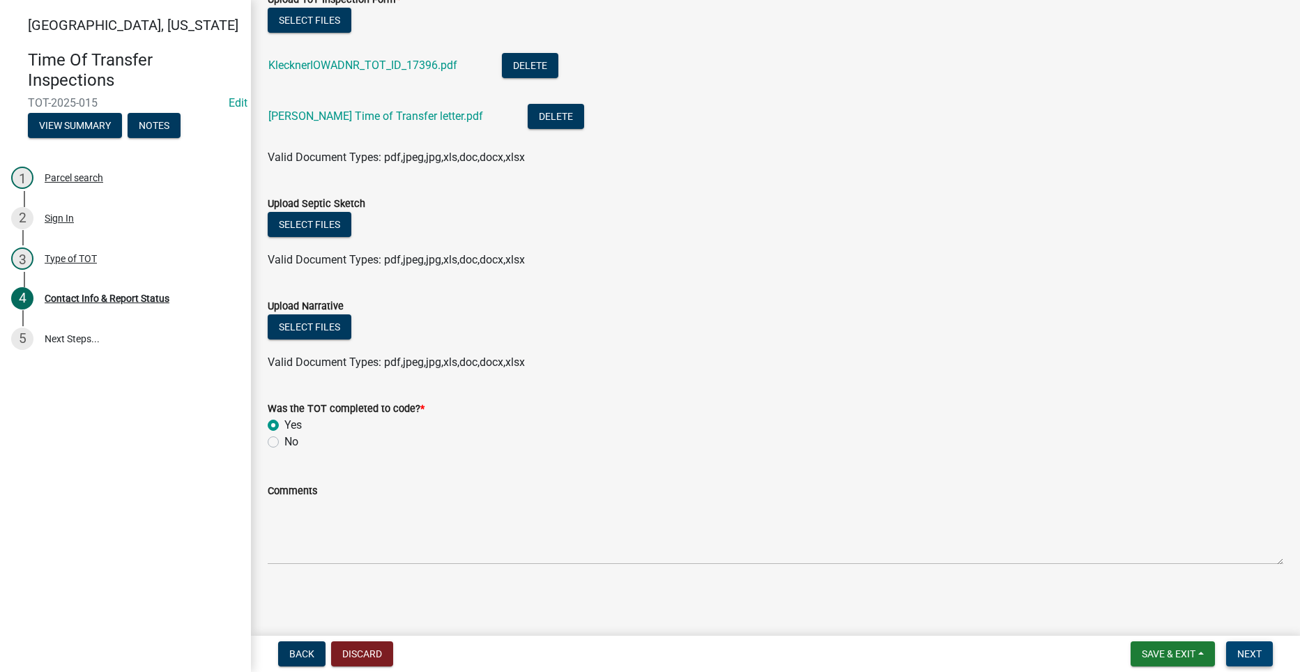
click at [1251, 652] on span "Next" at bounding box center [1249, 653] width 24 height 11
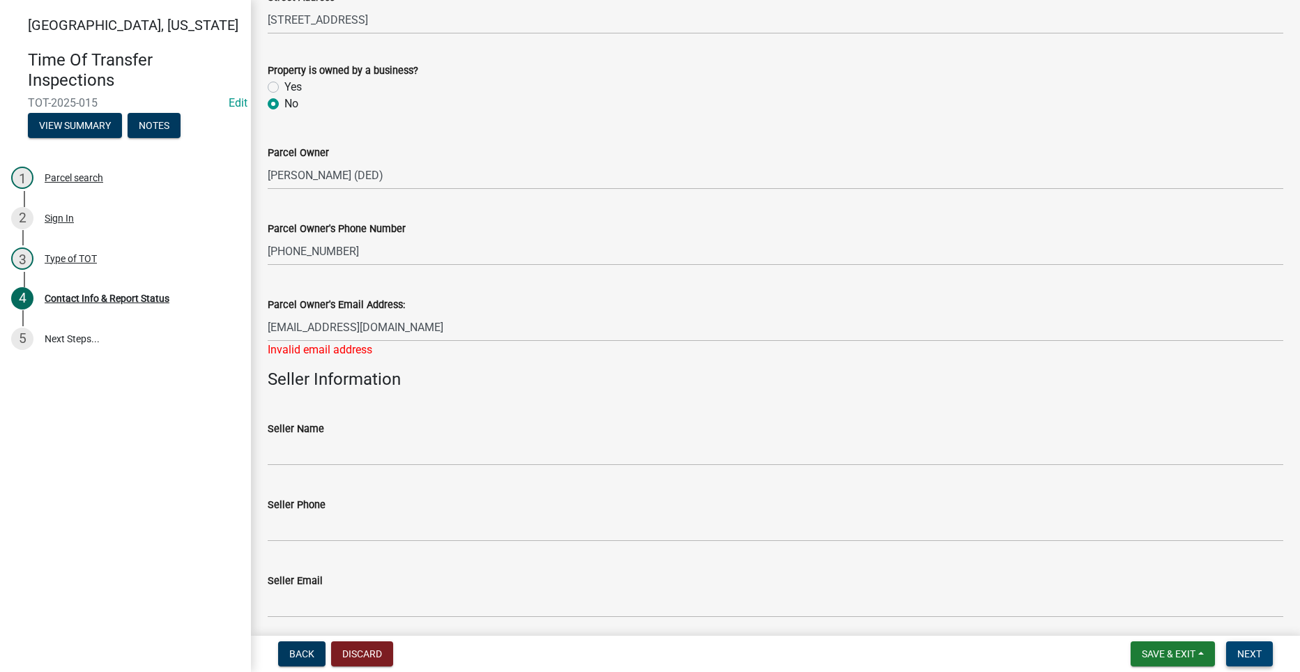
scroll to position [209, 0]
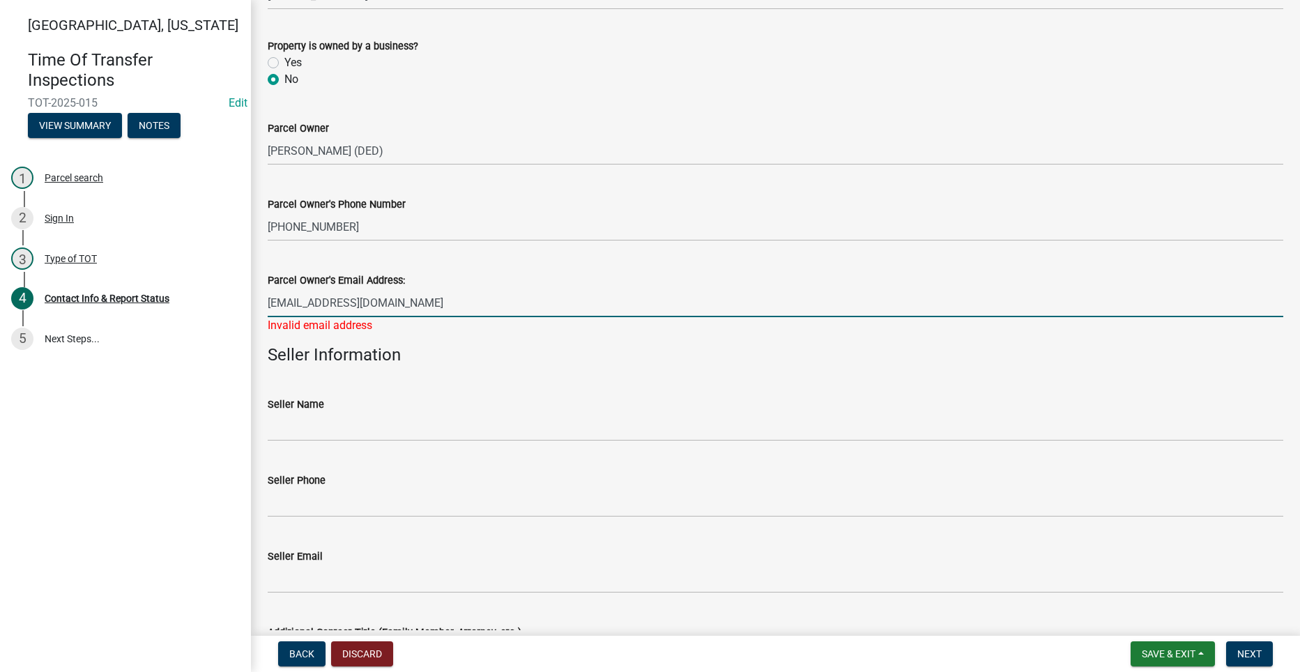
click at [382, 306] on input "[EMAIL_ADDRESS][DOMAIN_NAME]" at bounding box center [776, 303] width 1016 height 29
drag, startPoint x: 379, startPoint y: 306, endPoint x: 260, endPoint y: 319, distance: 119.9
click at [260, 319] on div "Parcel Owner's Email Address: [EMAIL_ADDRESS][DOMAIN_NAME] Invalid email address" at bounding box center [775, 293] width 1037 height 82
type input "[EMAIL_ADDRESS][DOMAIN_NAME]"
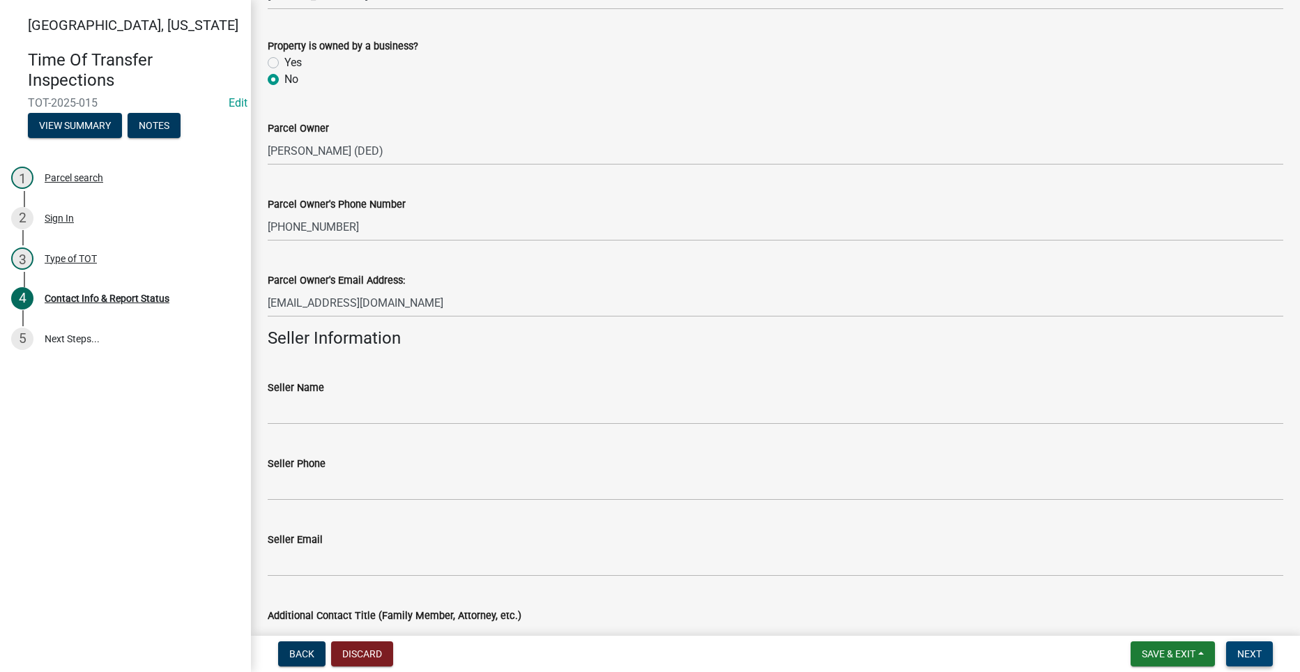
click at [1251, 652] on span "Next" at bounding box center [1249, 653] width 24 height 11
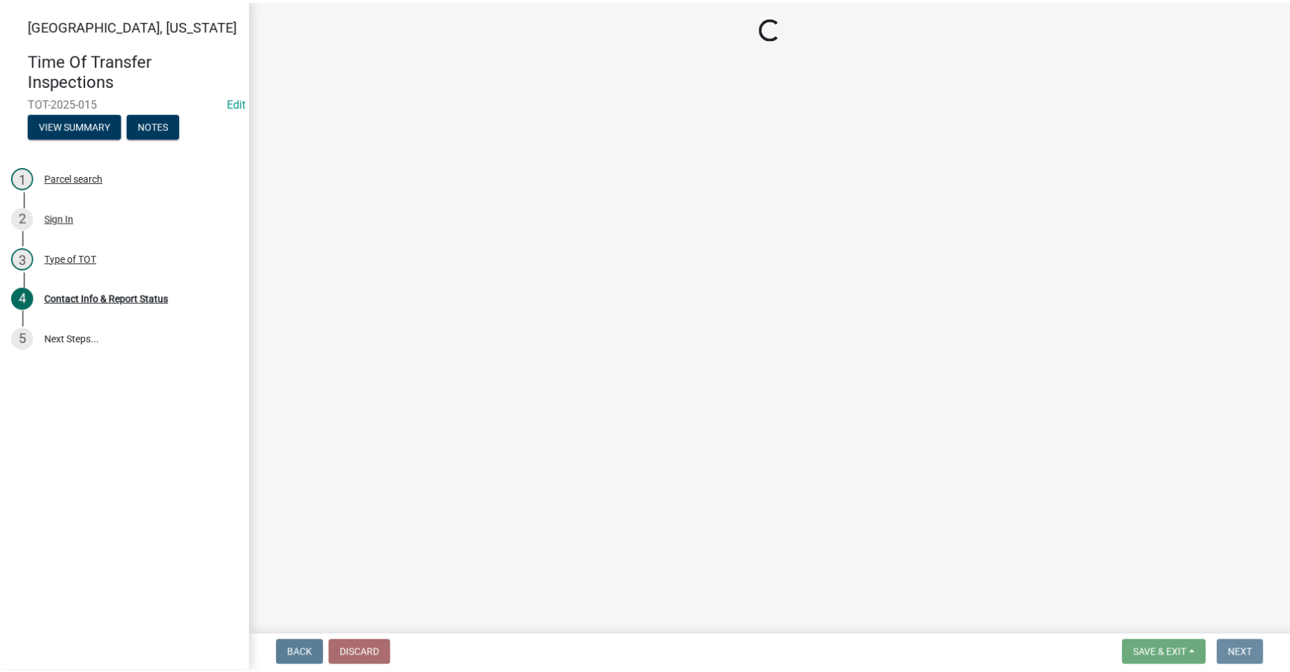
scroll to position [0, 0]
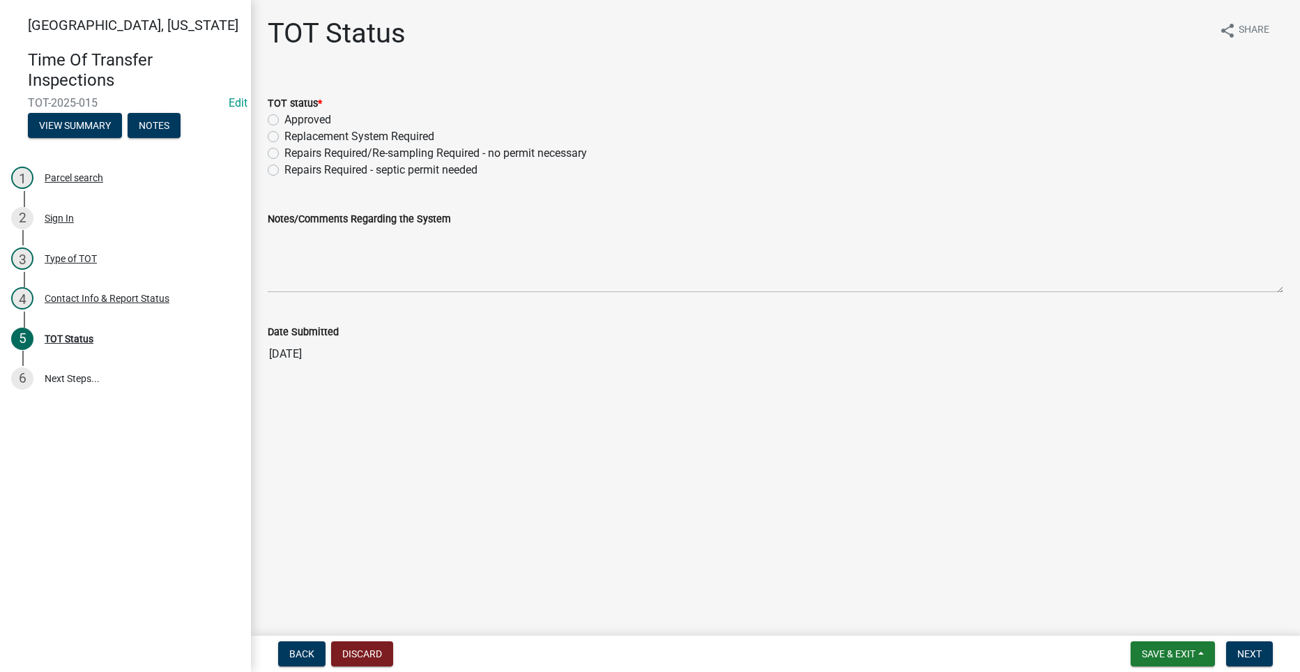
click at [284, 118] on label "Approved" at bounding box center [307, 120] width 47 height 17
click at [284, 118] on input "Approved" at bounding box center [288, 116] width 9 height 9
radio input "true"
click at [1262, 650] on span "Next" at bounding box center [1249, 653] width 24 height 11
